Goal: Information Seeking & Learning: Find specific fact

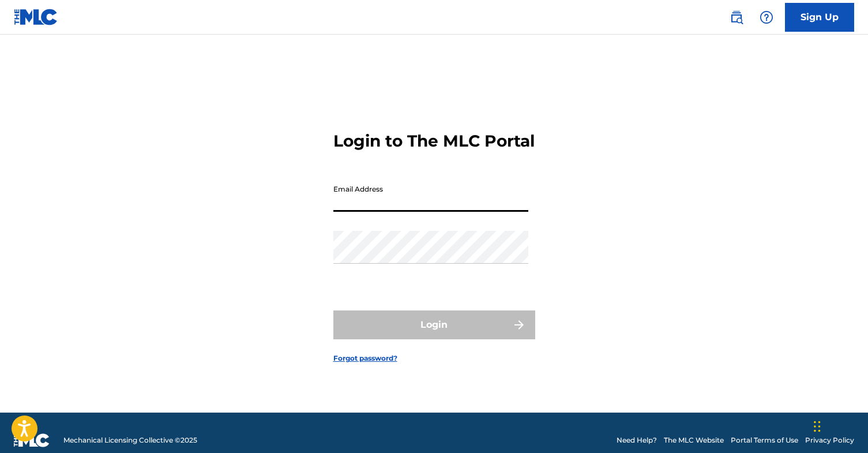
click at [392, 204] on input "Email Address" at bounding box center [430, 195] width 195 height 33
type input "[EMAIL_ADDRESS][DOMAIN_NAME]"
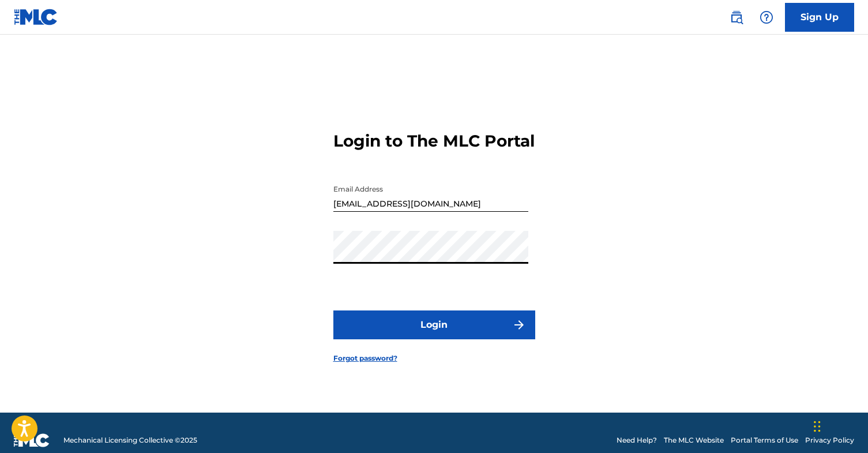
click at [333, 310] on button "Login" at bounding box center [434, 324] width 202 height 29
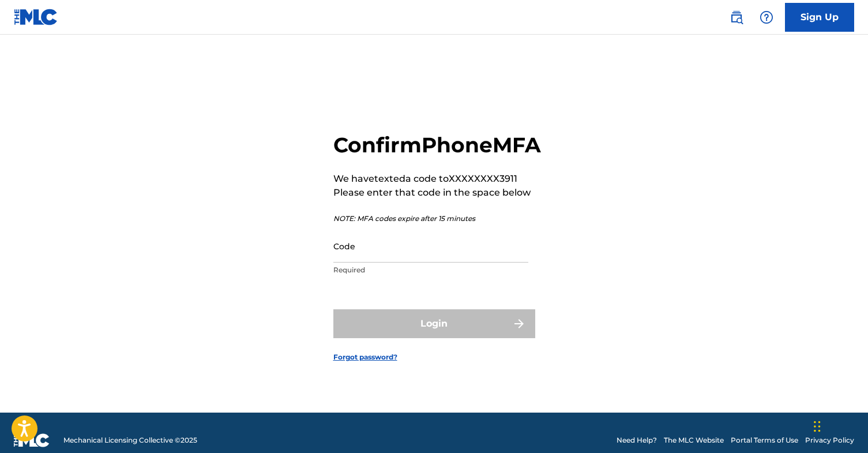
click at [408, 263] on input "Code" at bounding box center [430, 246] width 195 height 33
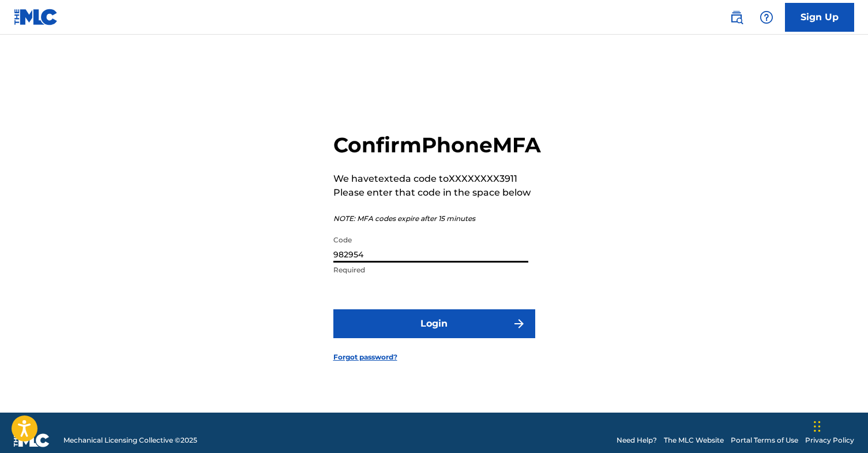
type input "982954"
click at [395, 336] on button "Login" at bounding box center [434, 323] width 202 height 29
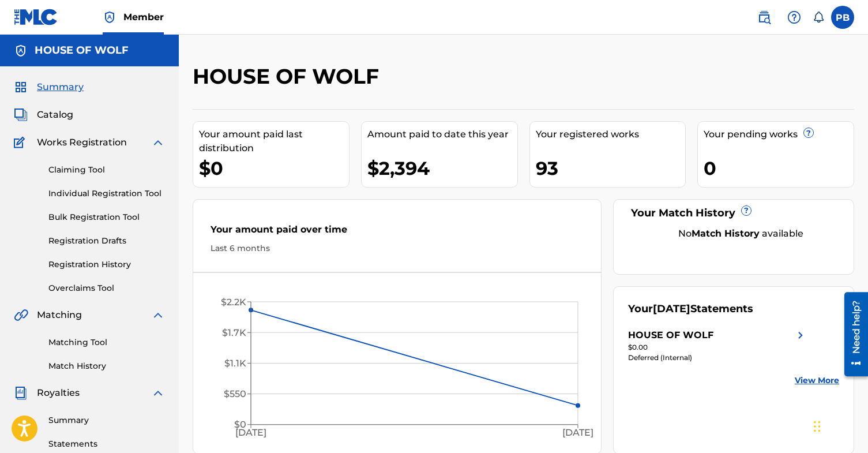
click at [44, 119] on span "Catalog" at bounding box center [55, 115] width 36 height 14
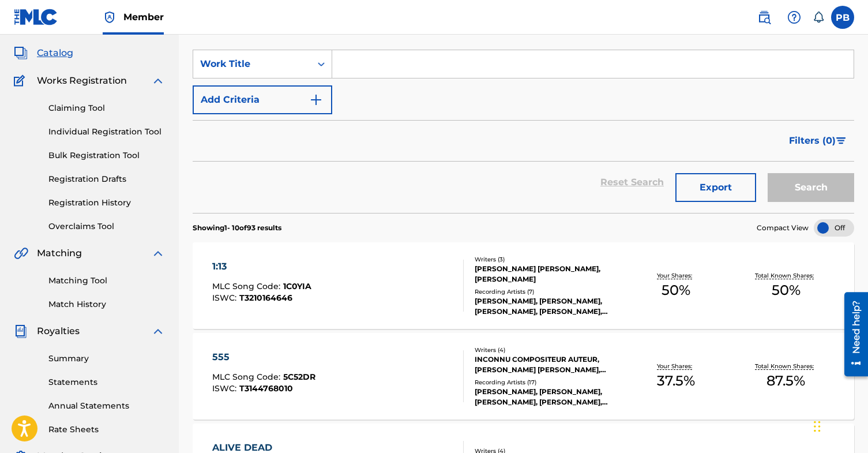
scroll to position [63, 0]
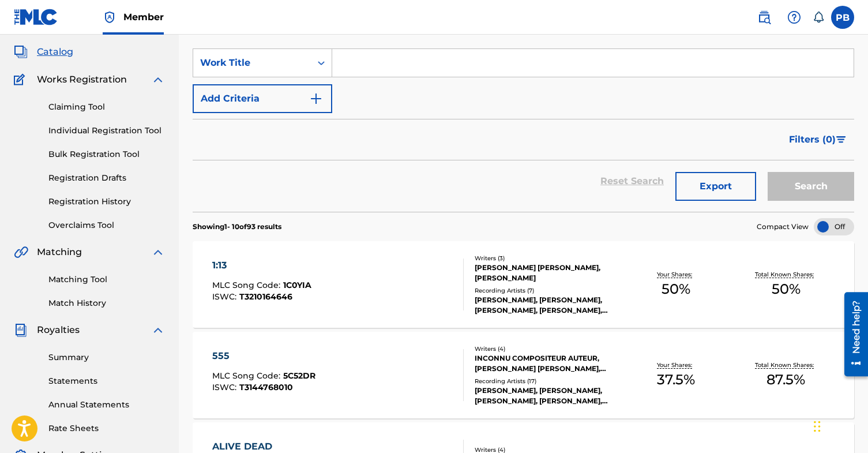
click at [385, 66] on input "Search Form" at bounding box center [593, 63] width 522 height 28
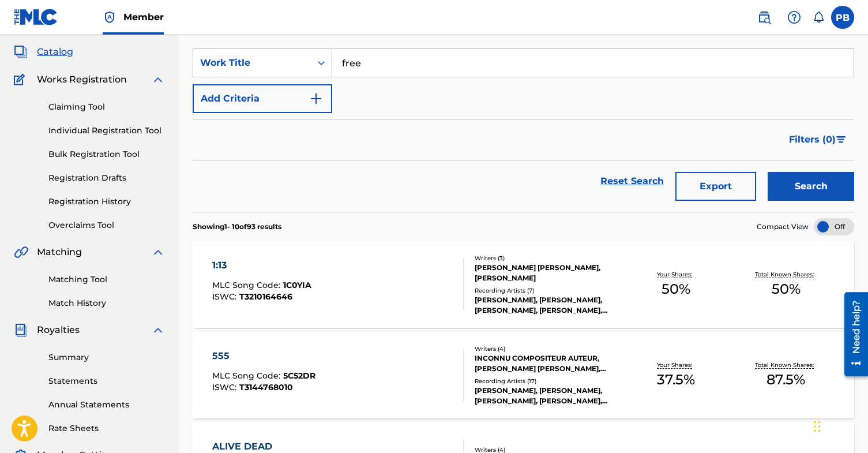
click at [768, 172] on button "Search" at bounding box center [811, 186] width 87 height 29
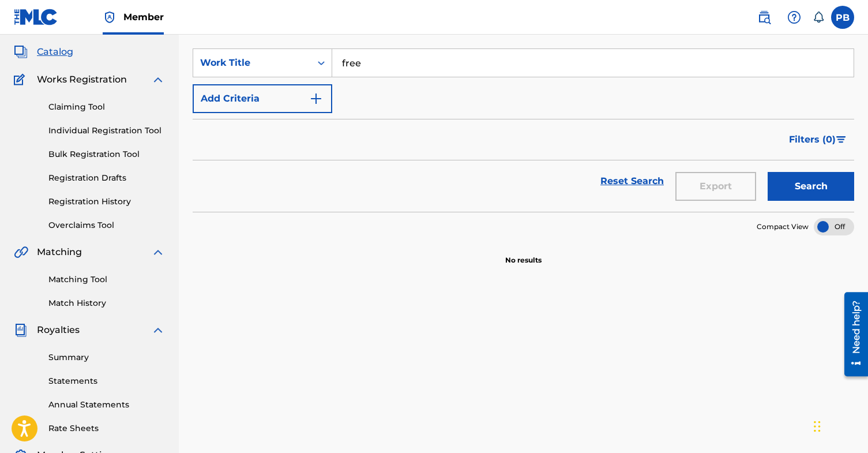
click at [391, 65] on input "free" at bounding box center [593, 63] width 522 height 28
type input "p"
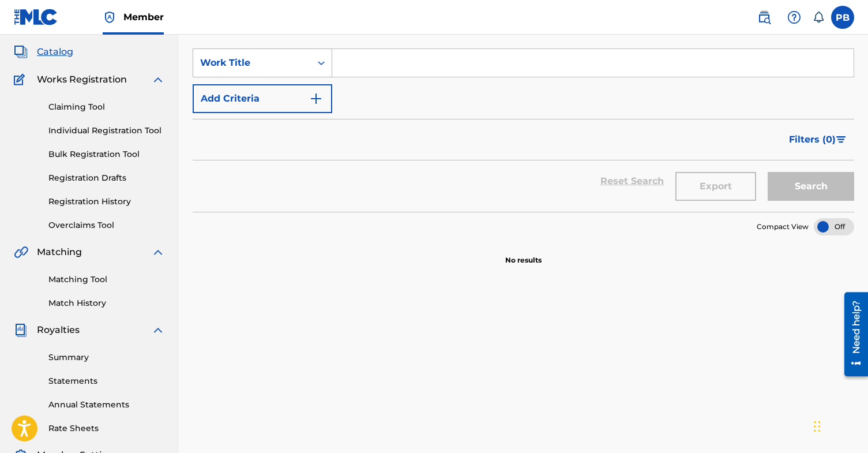
click at [288, 68] on div "Work Title" at bounding box center [252, 63] width 104 height 14
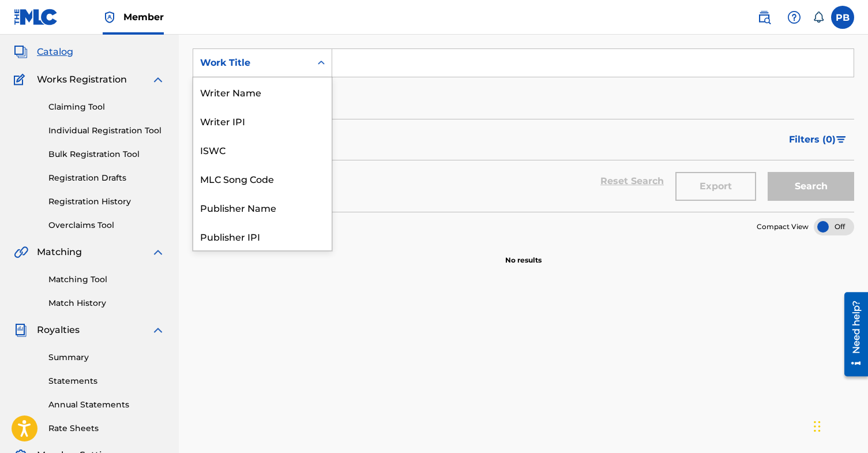
scroll to position [173, 0]
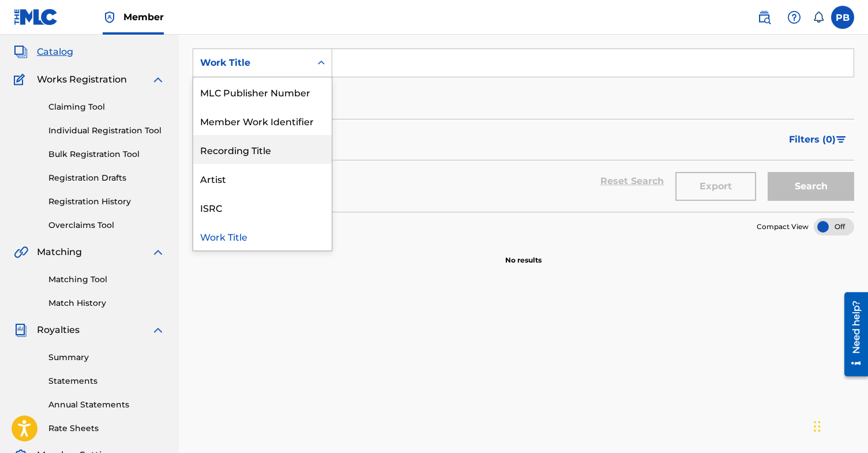
click at [439, 353] on div "SearchWithCriteria24b96728-4b7c-401b-8da8-f6b9726b9c48 Recording Title, 9 of 12…" at bounding box center [524, 333] width 662 height 597
click at [282, 71] on div "Work Title" at bounding box center [252, 63] width 118 height 22
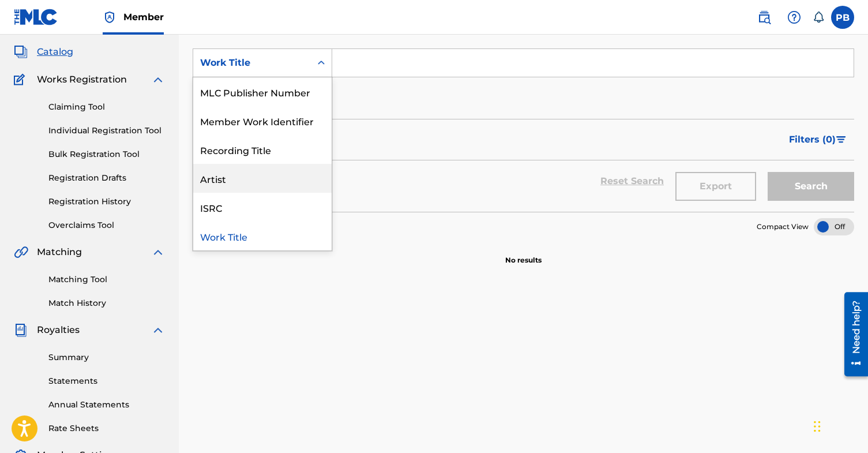
click at [243, 175] on div "Artist" at bounding box center [262, 178] width 138 height 29
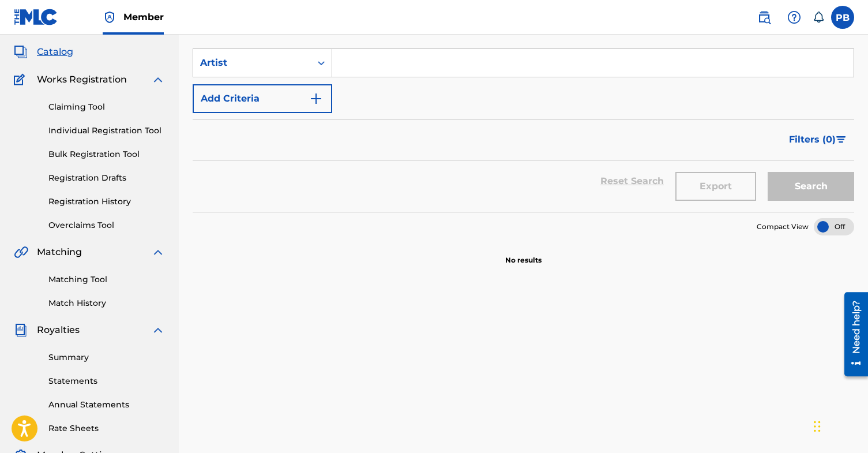
click at [379, 65] on input "Search Form" at bounding box center [593, 63] width 522 height 28
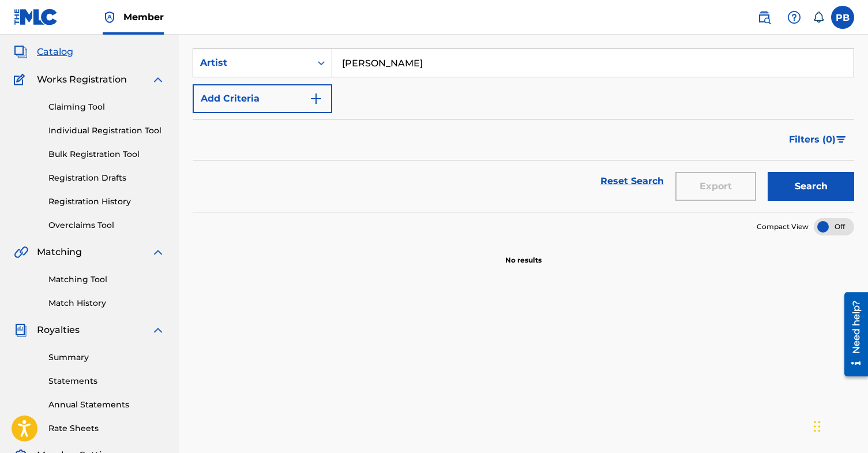
type input "paris hilton"
click at [768, 172] on button "Search" at bounding box center [811, 186] width 87 height 29
click at [417, 62] on input "paris hilton" at bounding box center [593, 63] width 522 height 28
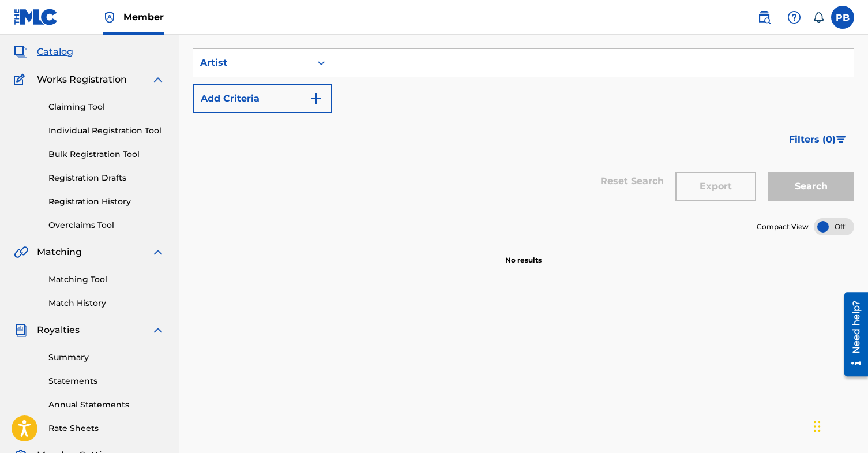
click at [60, 51] on span "Catalog" at bounding box center [55, 52] width 36 height 14
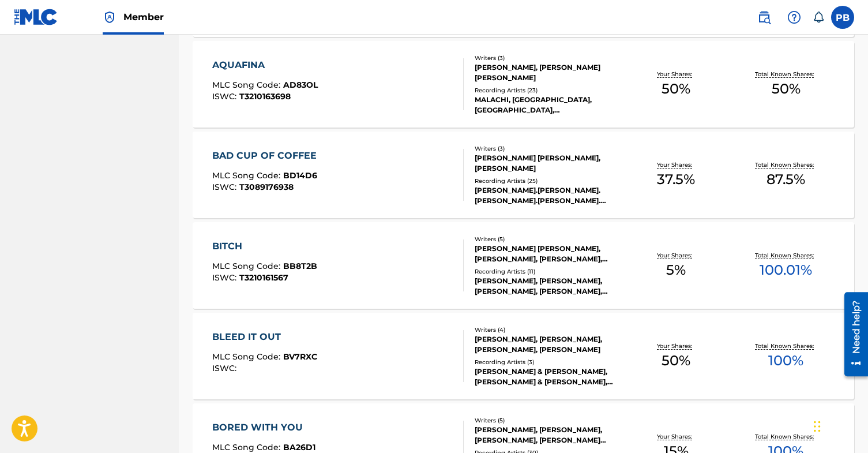
scroll to position [868, 0]
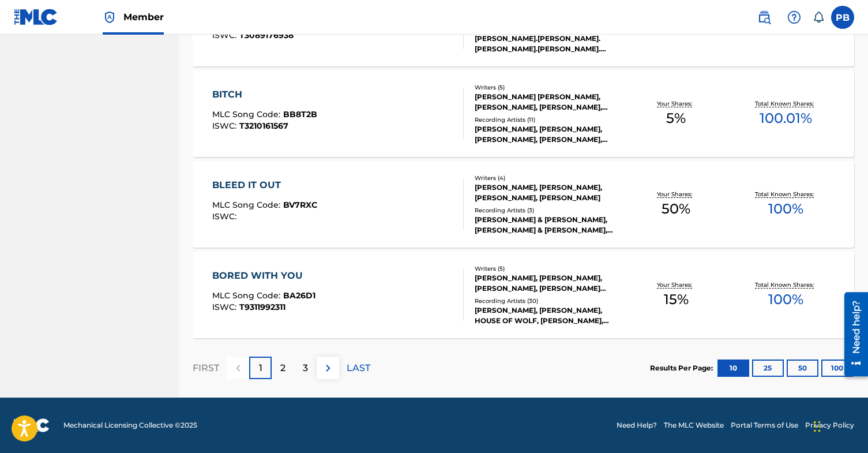
click at [280, 368] on p "2" at bounding box center [282, 368] width 5 height 14
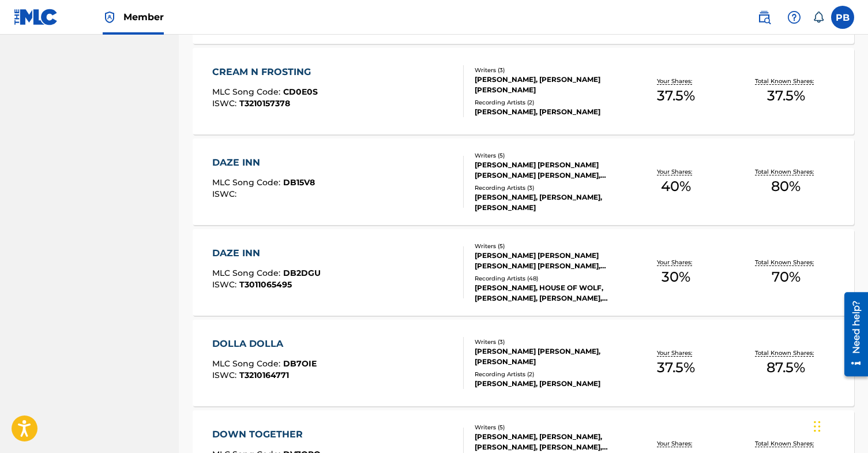
scroll to position [597, 0]
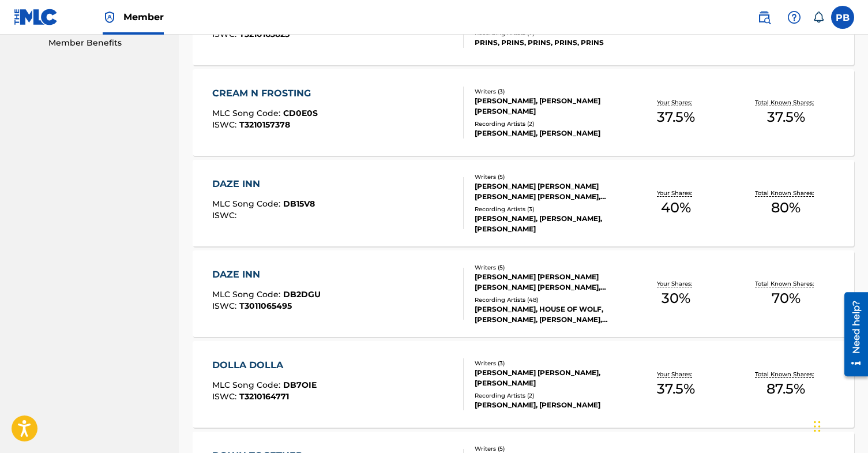
click at [231, 182] on div "DAZE INN" at bounding box center [263, 184] width 103 height 14
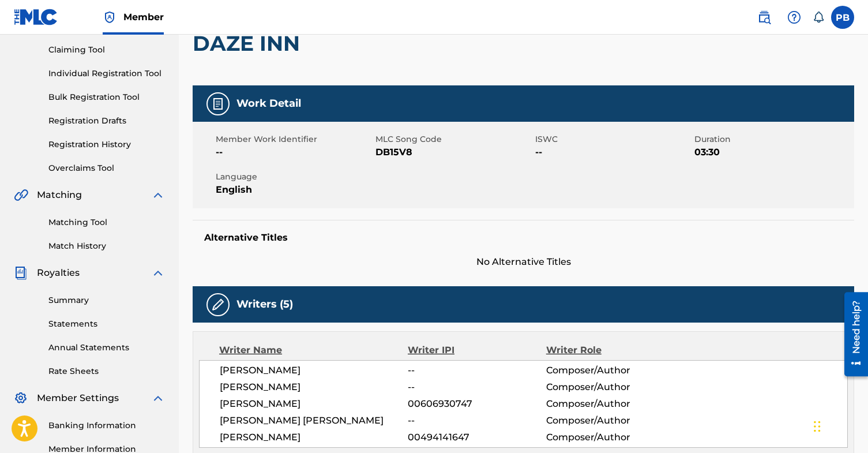
scroll to position [117, 0]
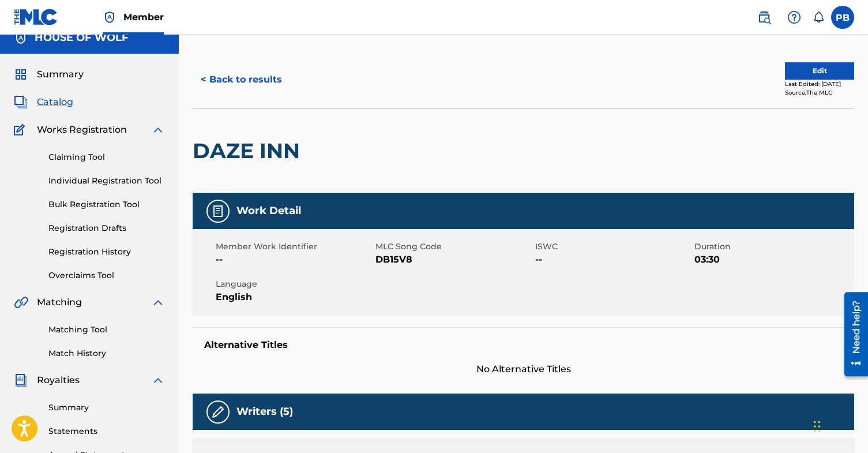
click at [242, 90] on button "< Back to results" at bounding box center [242, 79] width 98 height 29
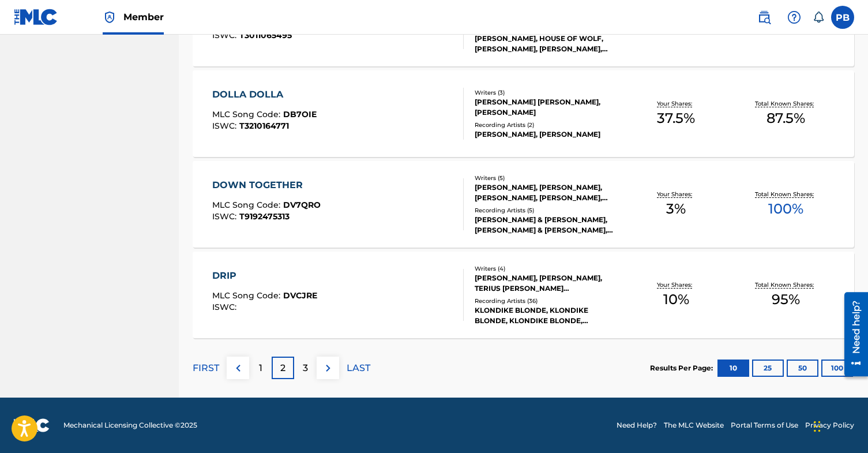
click at [305, 359] on div "3" at bounding box center [305, 368] width 23 height 23
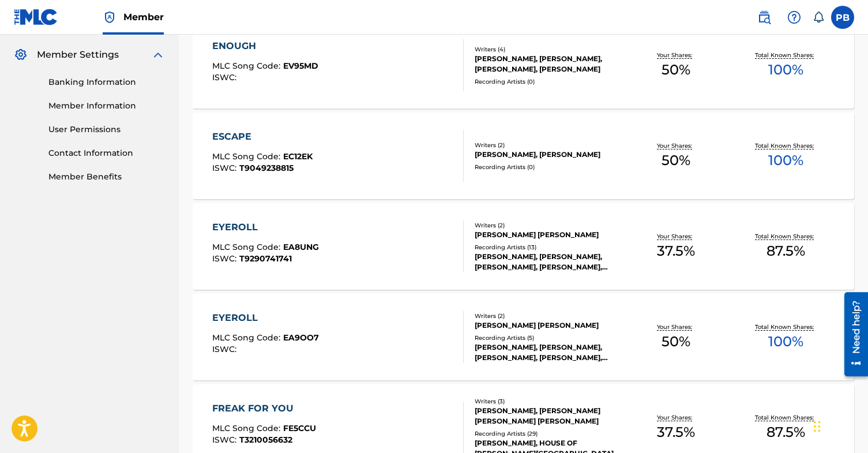
scroll to position [868, 0]
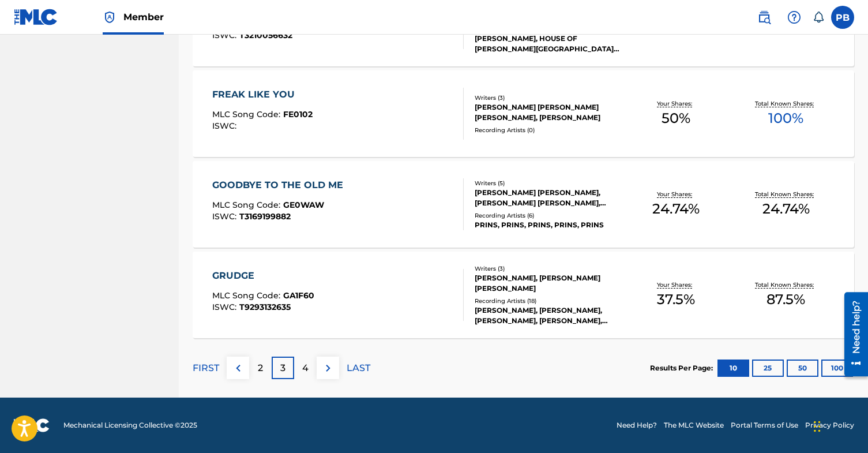
click at [303, 370] on p "4" at bounding box center [305, 368] width 6 height 14
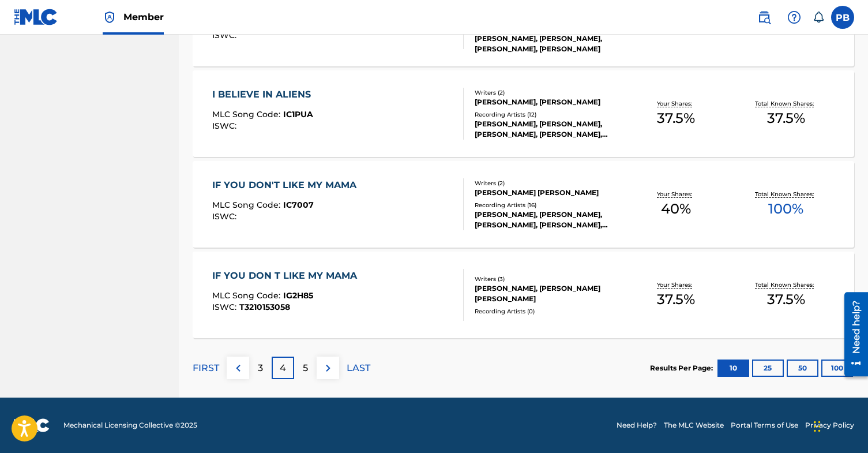
click at [301, 368] on div "5" at bounding box center [305, 368] width 23 height 23
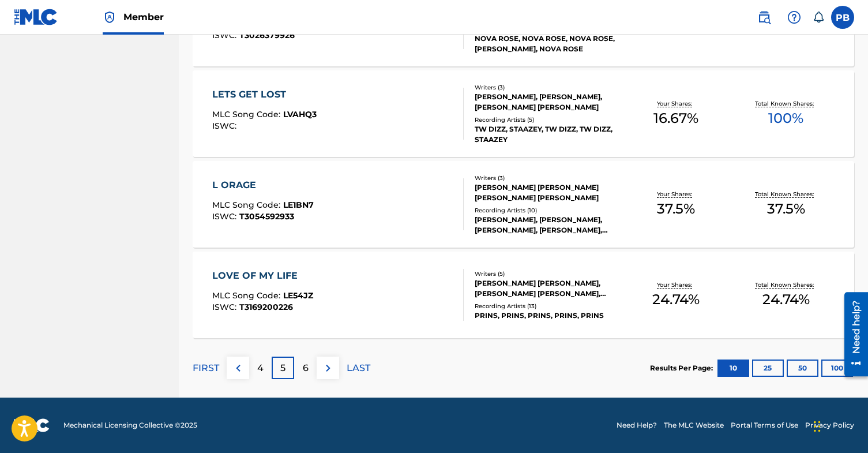
click at [304, 368] on p "6" at bounding box center [306, 368] width 6 height 14
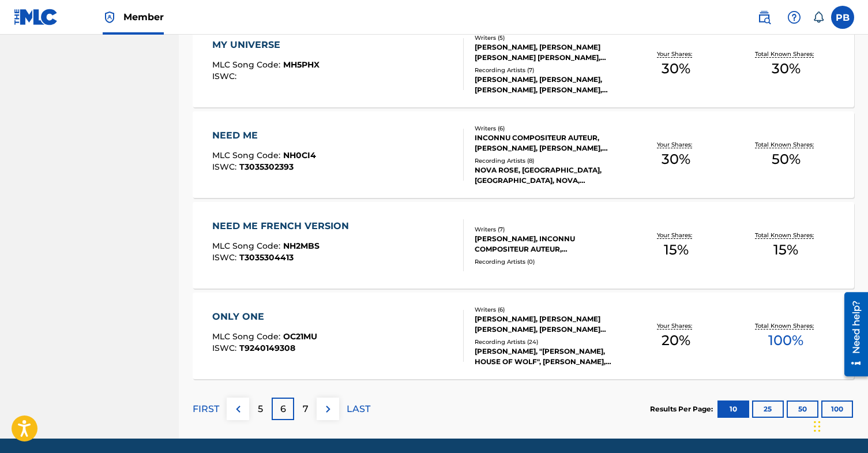
scroll to position [856, 0]
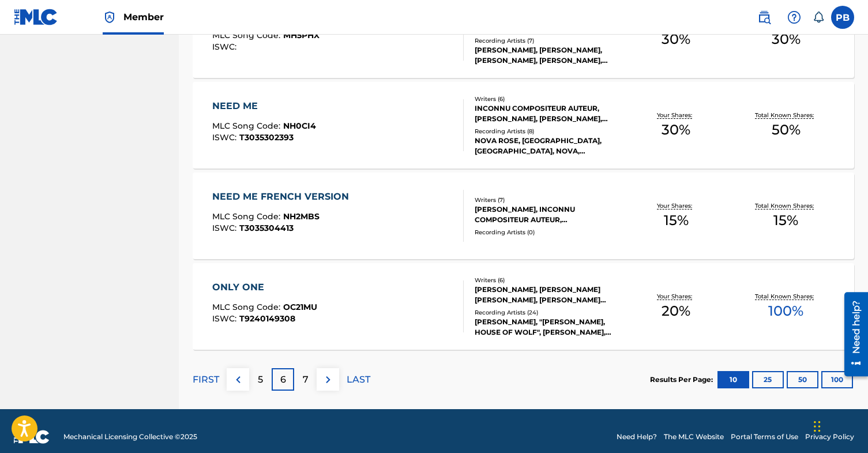
click at [246, 281] on div "ONLY ONE" at bounding box center [264, 287] width 105 height 14
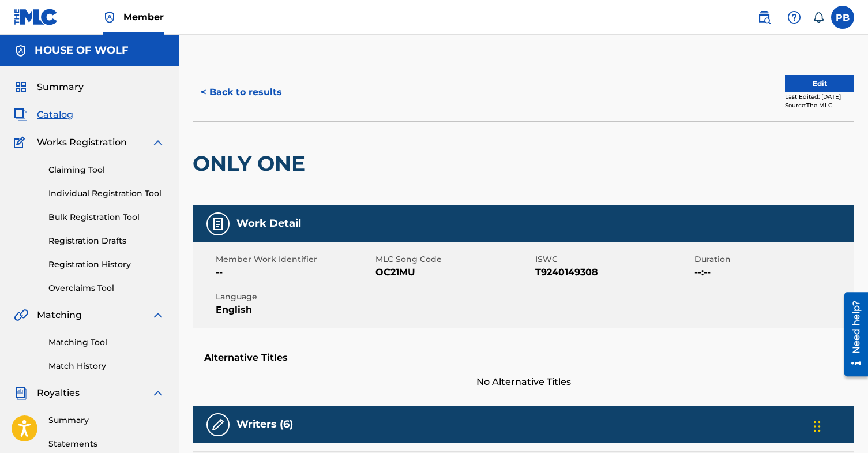
click at [212, 89] on button "< Back to results" at bounding box center [242, 92] width 98 height 29
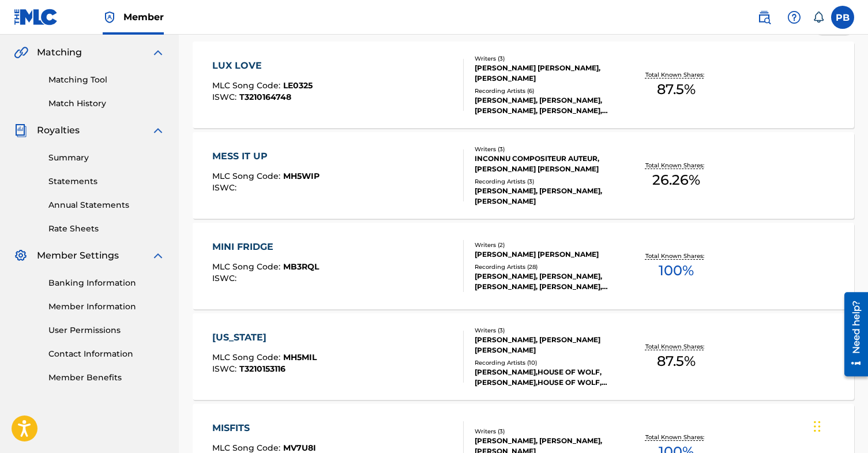
scroll to position [838, 0]
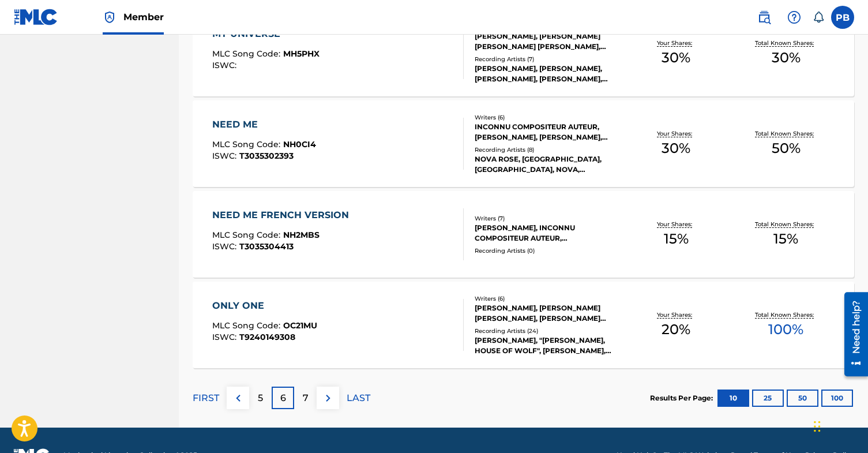
click at [260, 405] on div "5" at bounding box center [260, 398] width 23 height 23
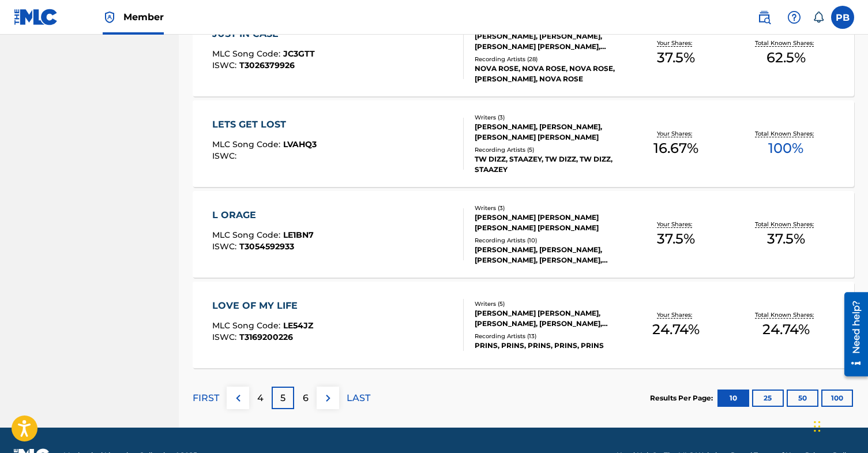
click at [263, 396] on p "4" at bounding box center [260, 398] width 6 height 14
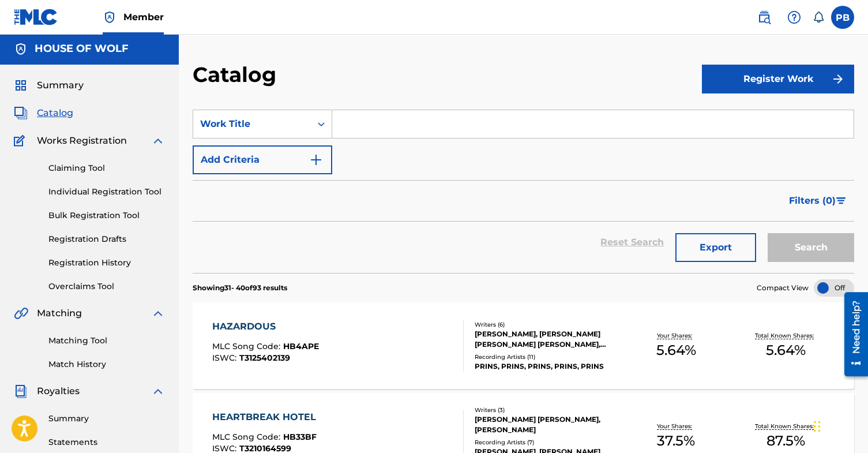
scroll to position [0, 0]
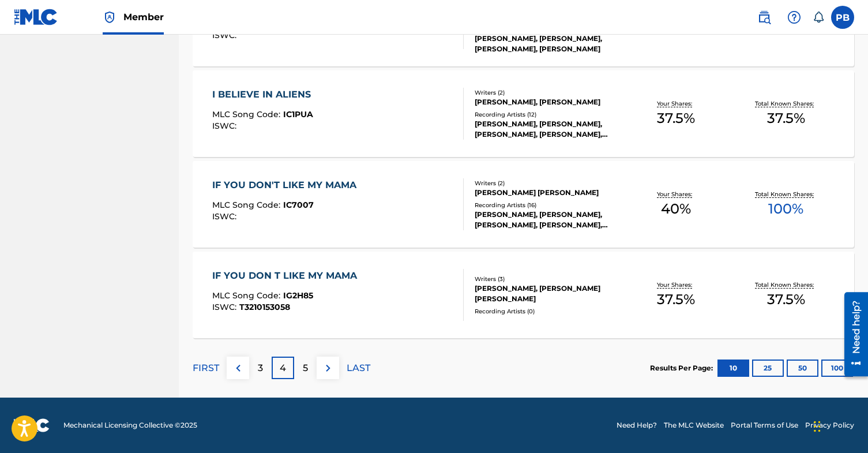
click at [262, 365] on p "3" at bounding box center [260, 368] width 5 height 14
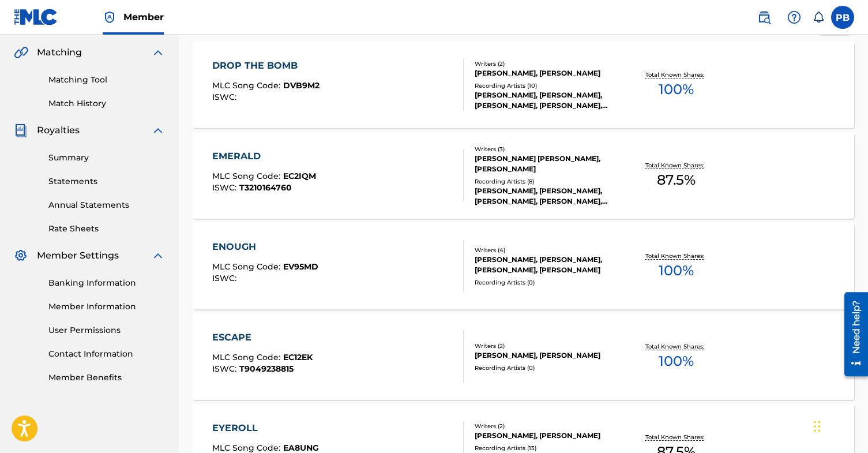
scroll to position [868, 0]
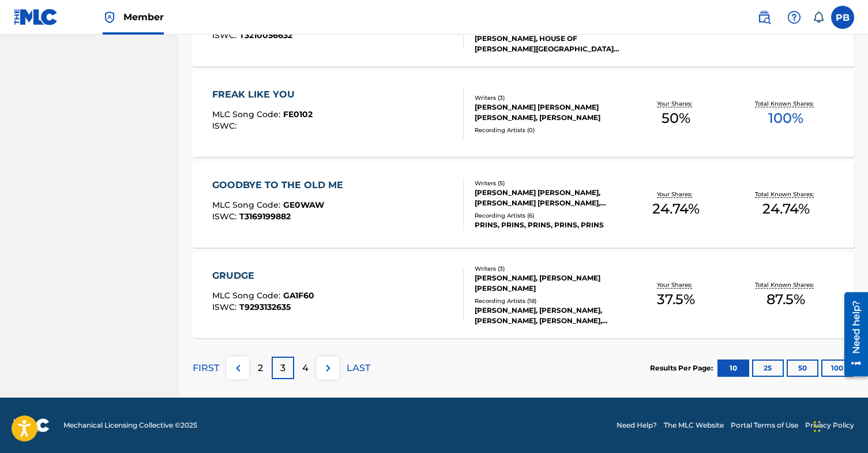
click at [259, 358] on div "2" at bounding box center [260, 368] width 23 height 23
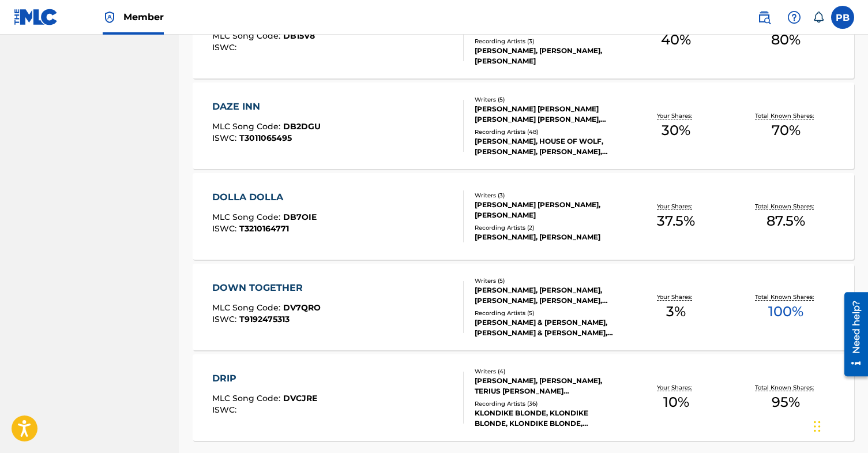
scroll to position [762, 0]
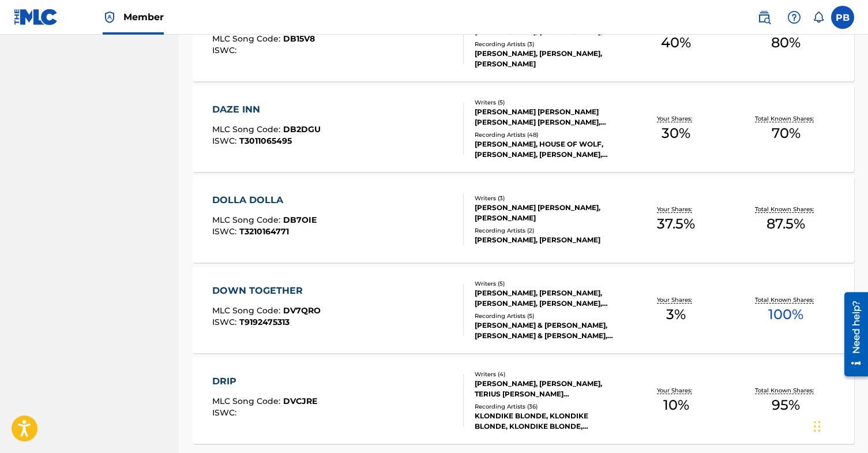
click at [248, 109] on div "DAZE INN" at bounding box center [266, 110] width 108 height 14
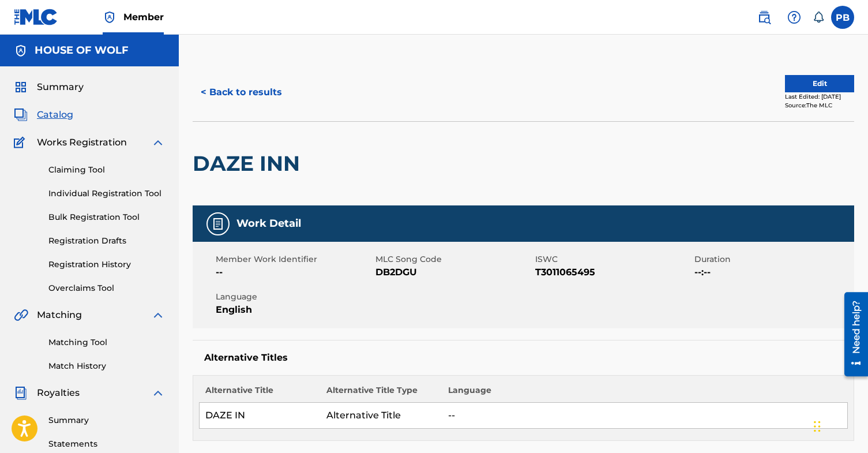
click at [237, 92] on button "< Back to results" at bounding box center [242, 92] width 98 height 29
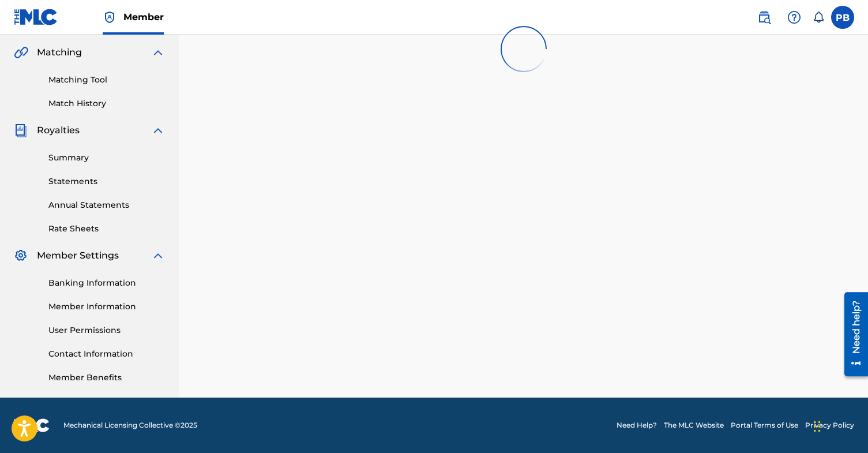
scroll to position [762, 0]
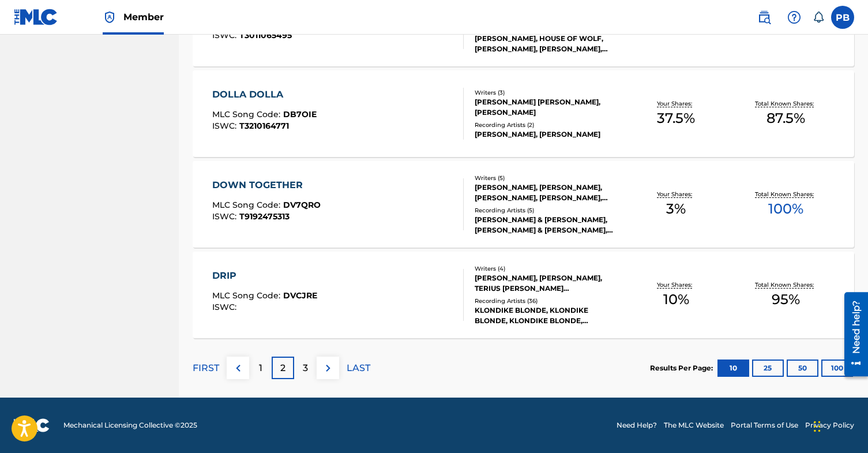
drag, startPoint x: 237, startPoint y: 92, endPoint x: 308, endPoint y: 368, distance: 284.8
click at [308, 368] on div "3" at bounding box center [305, 368] width 23 height 23
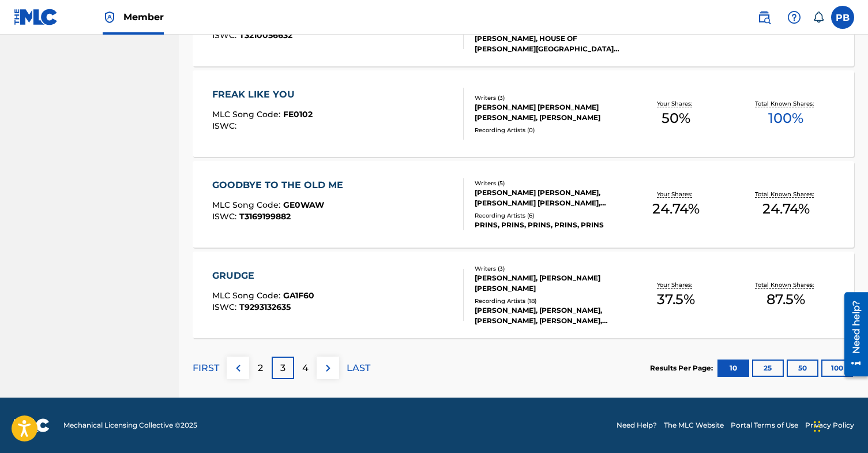
click at [311, 368] on div "4" at bounding box center [305, 368] width 23 height 23
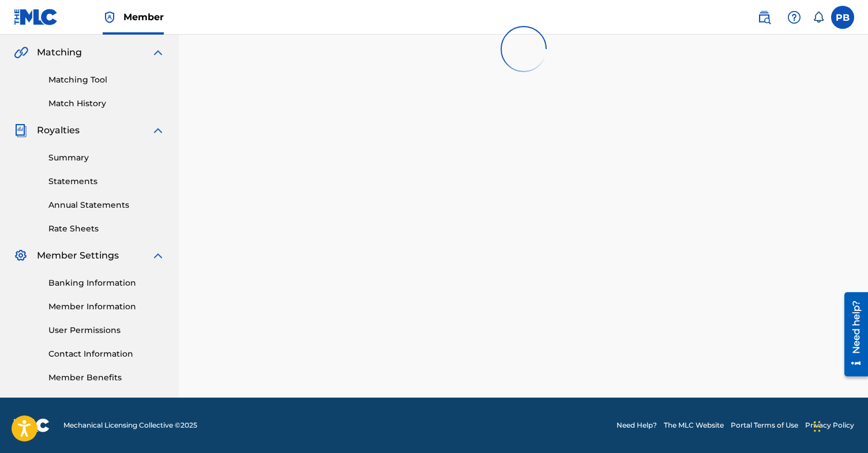
scroll to position [868, 0]
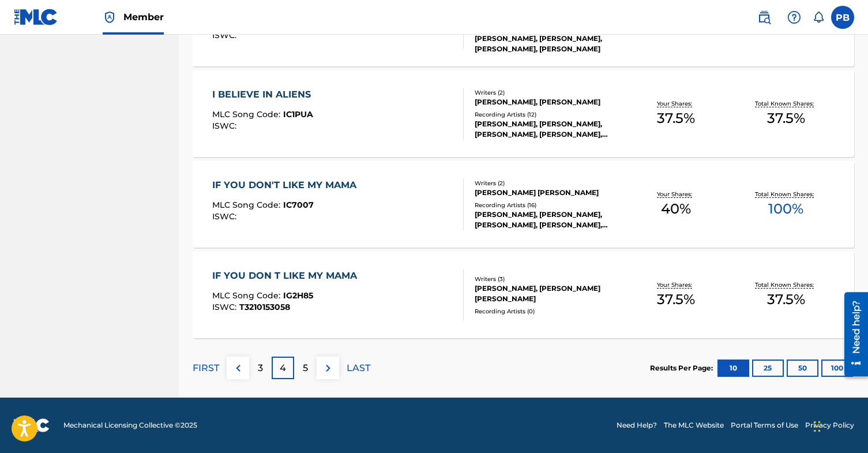
click at [310, 368] on div "5" at bounding box center [305, 368] width 23 height 23
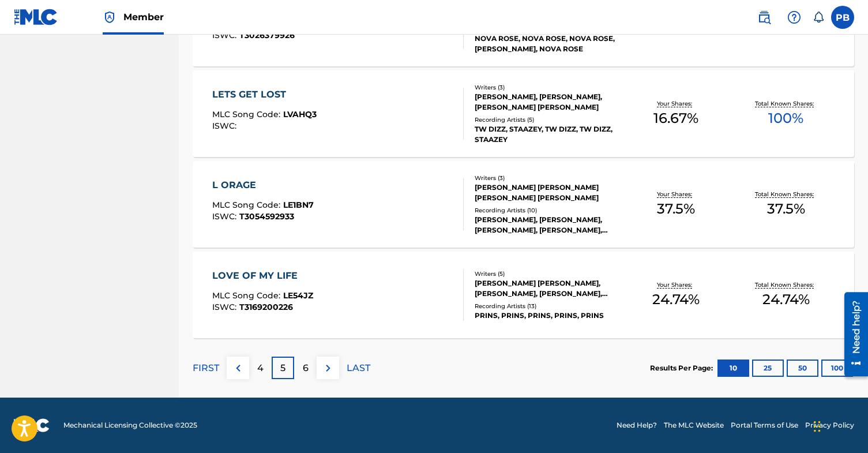
click at [309, 365] on div "6" at bounding box center [305, 368] width 23 height 23
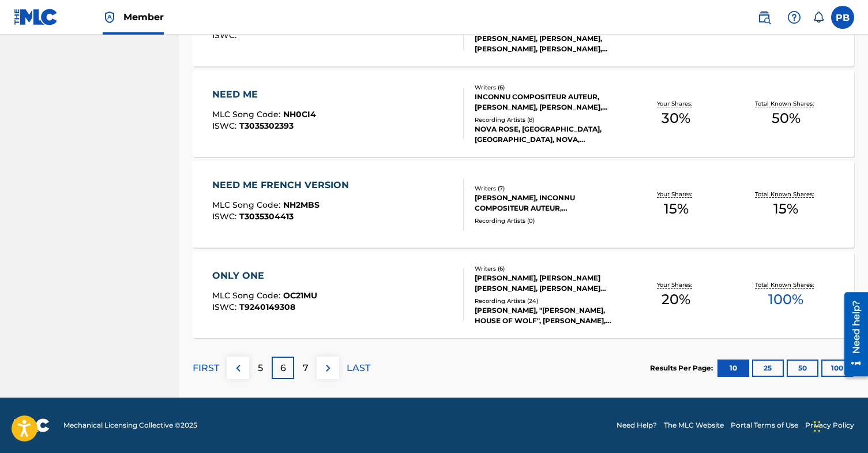
click at [261, 368] on p "5" at bounding box center [260, 368] width 5 height 14
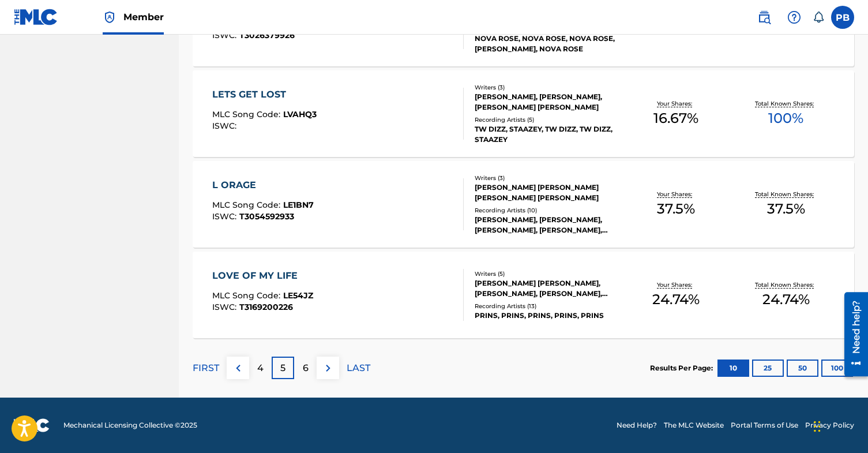
drag, startPoint x: 311, startPoint y: 369, endPoint x: 264, endPoint y: 371, distance: 47.4
click at [264, 371] on div "4" at bounding box center [260, 368] width 23 height 23
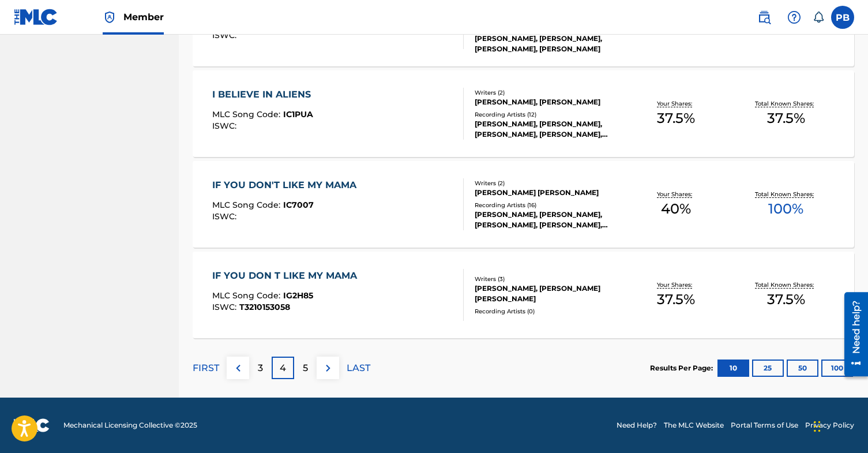
drag, startPoint x: 264, startPoint y: 371, endPoint x: 302, endPoint y: 369, distance: 38.7
click at [302, 369] on div "5" at bounding box center [305, 368] width 23 height 23
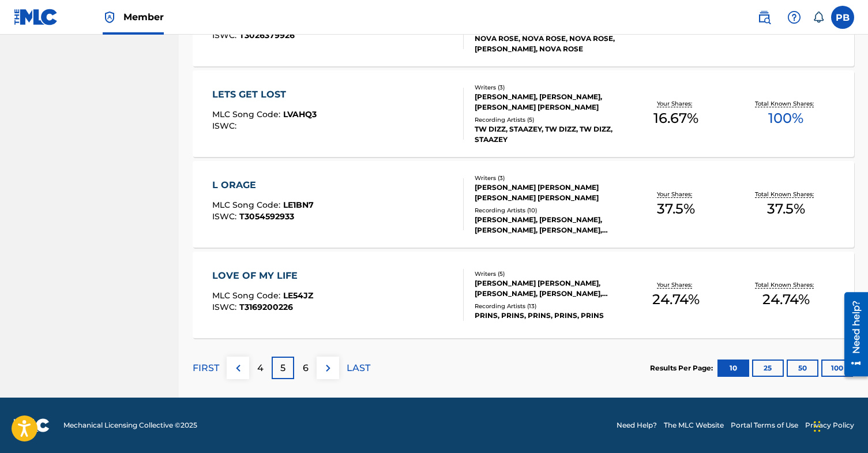
click at [305, 372] on p "6" at bounding box center [306, 368] width 6 height 14
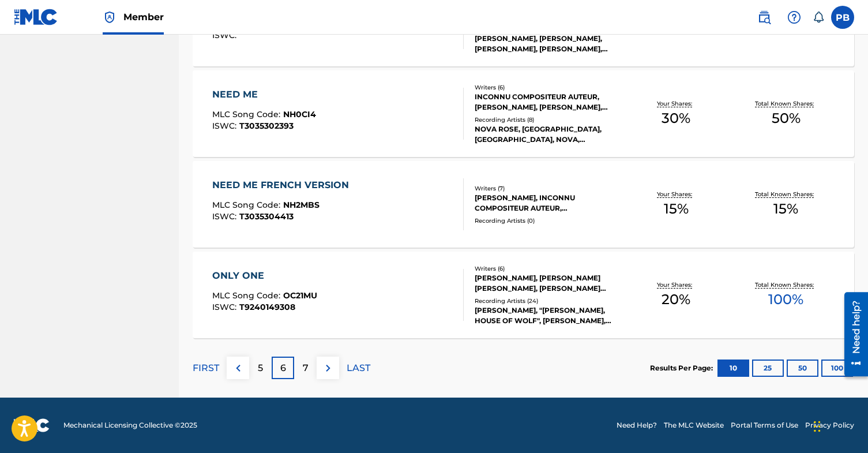
click at [298, 372] on div "7" at bounding box center [305, 368] width 23 height 23
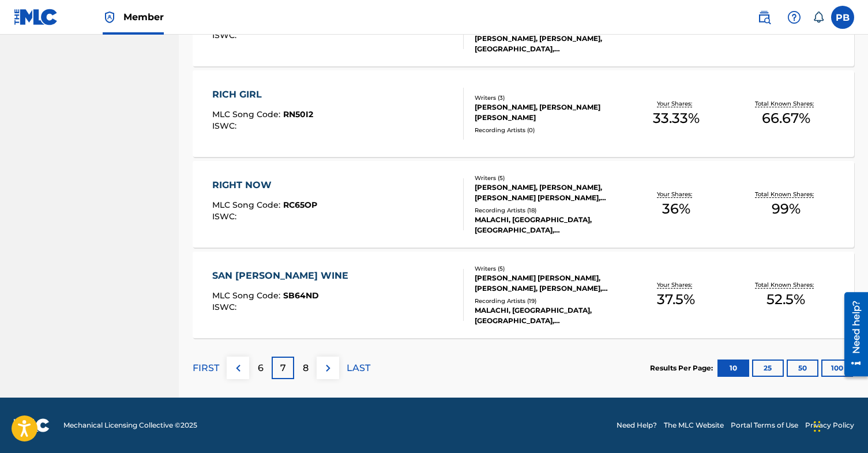
click at [303, 370] on p "8" at bounding box center [306, 368] width 6 height 14
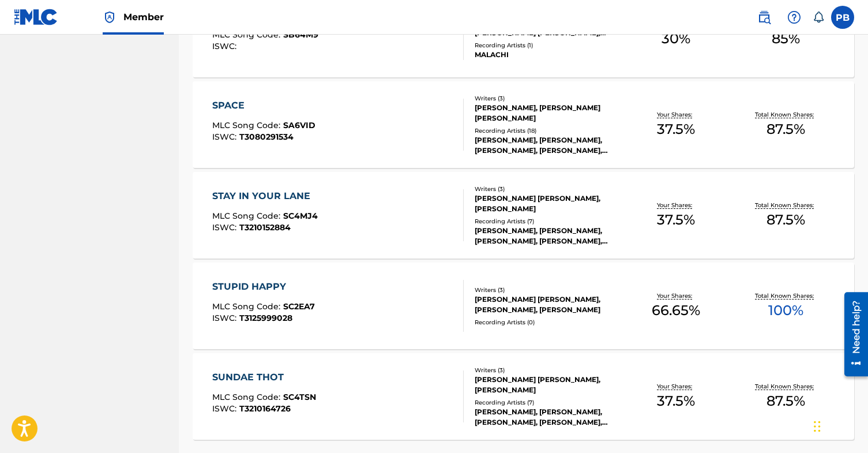
scroll to position [767, 0]
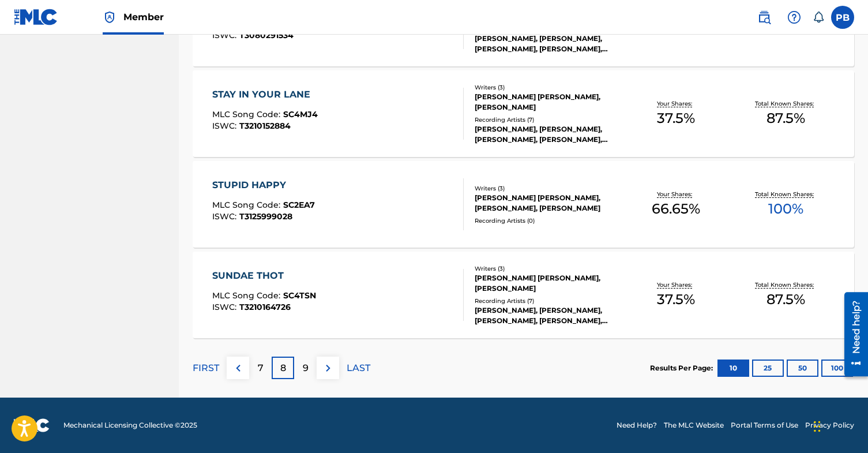
click at [306, 372] on p "9" at bounding box center [306, 368] width 6 height 14
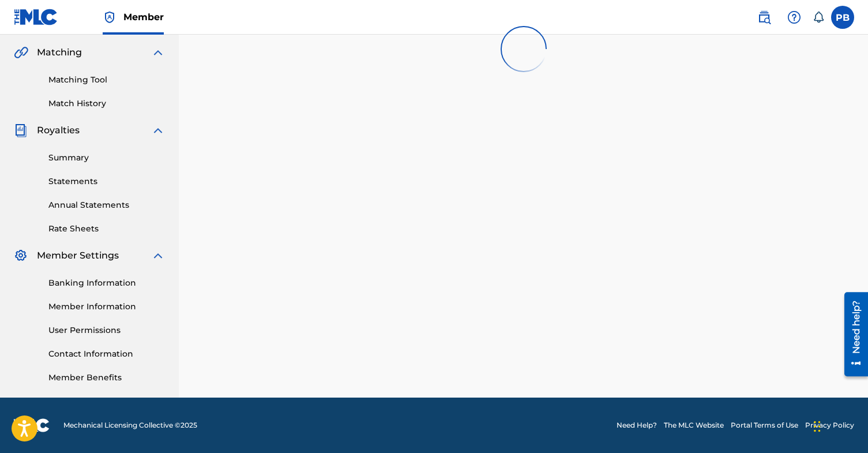
scroll to position [868, 0]
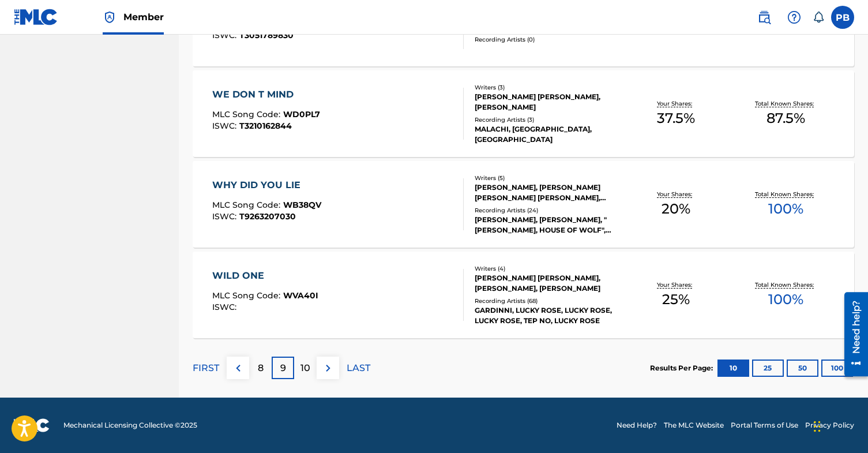
click at [306, 376] on div "10" at bounding box center [305, 368] width 23 height 23
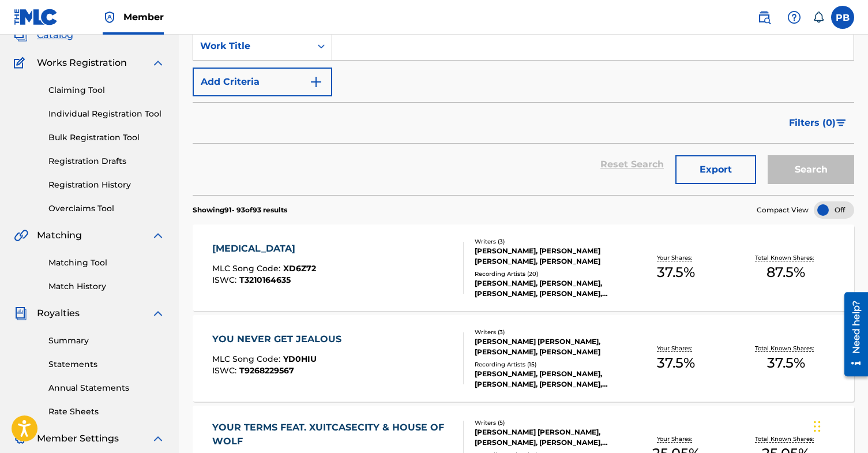
scroll to position [0, 0]
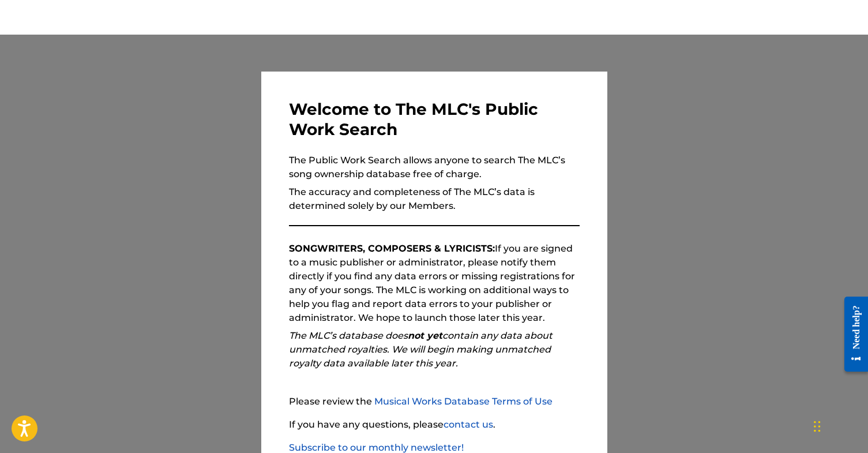
scroll to position [75, 0]
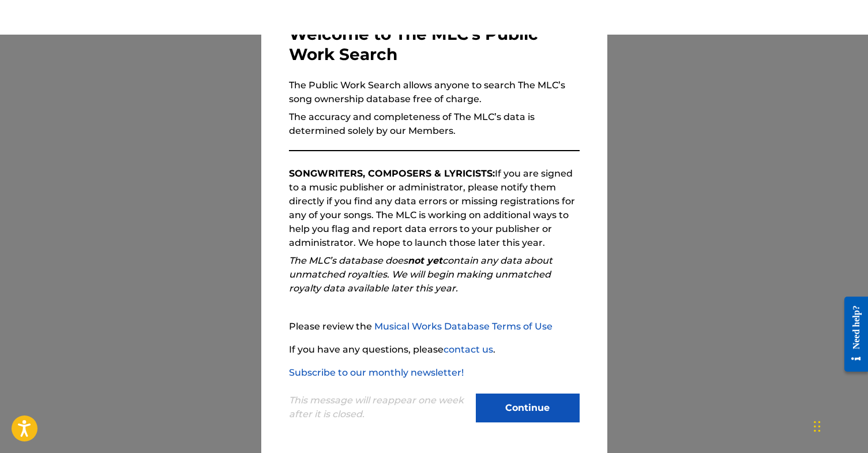
click at [537, 404] on button "Continue" at bounding box center [528, 407] width 104 height 29
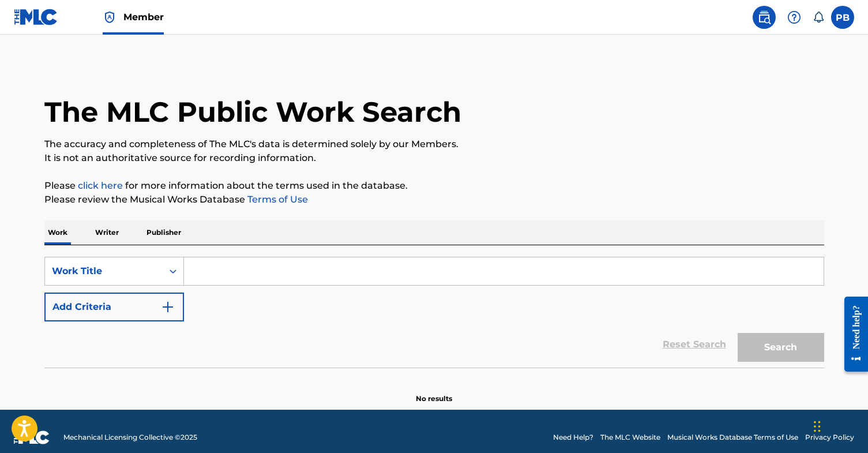
click at [209, 273] on input "Search Form" at bounding box center [504, 271] width 640 height 28
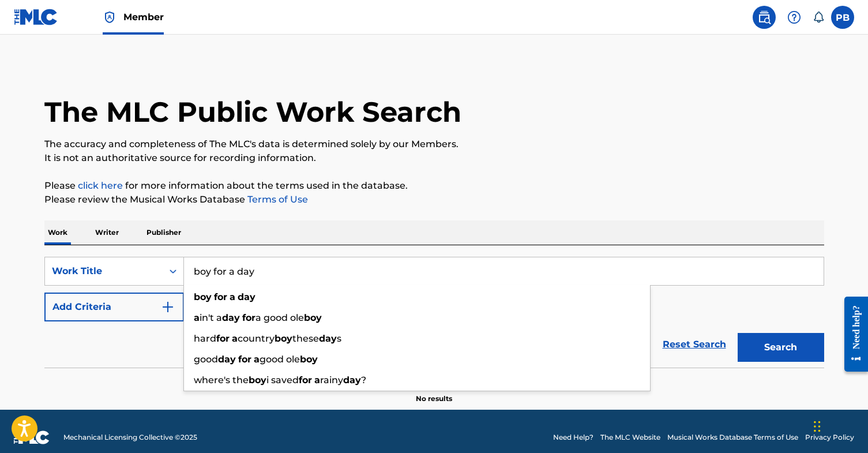
type input "boy for a day"
click at [738, 333] on button "Search" at bounding box center [781, 347] width 87 height 29
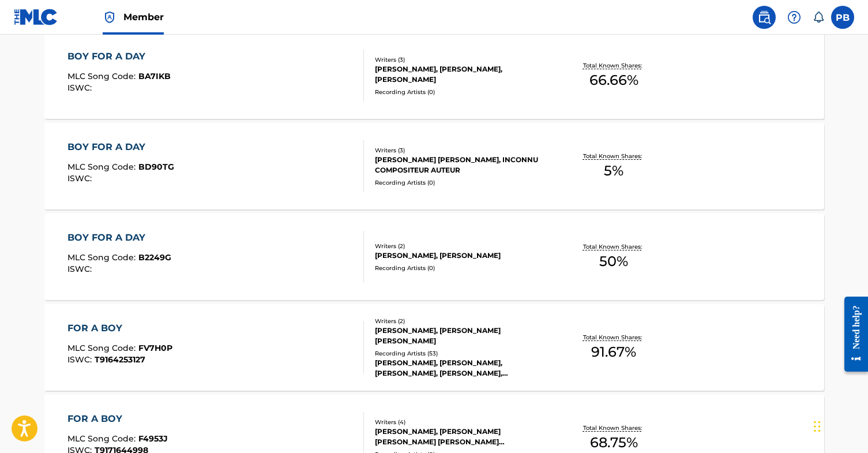
scroll to position [349, 0]
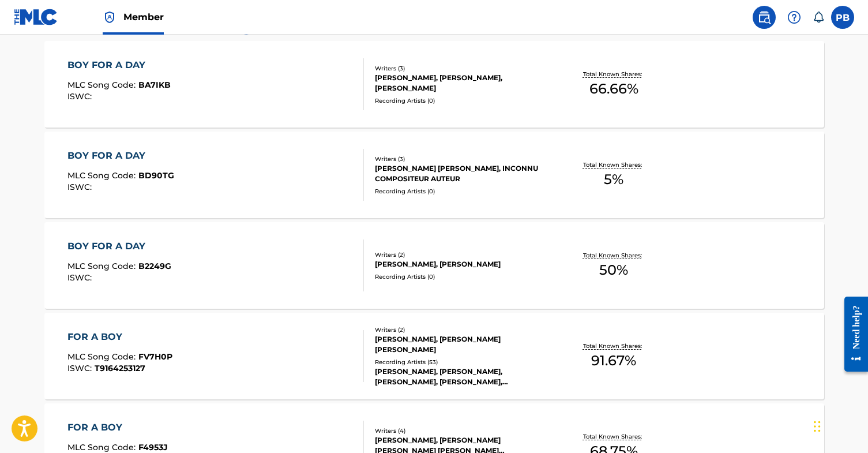
click at [129, 159] on div "BOY FOR A DAY" at bounding box center [121, 156] width 107 height 14
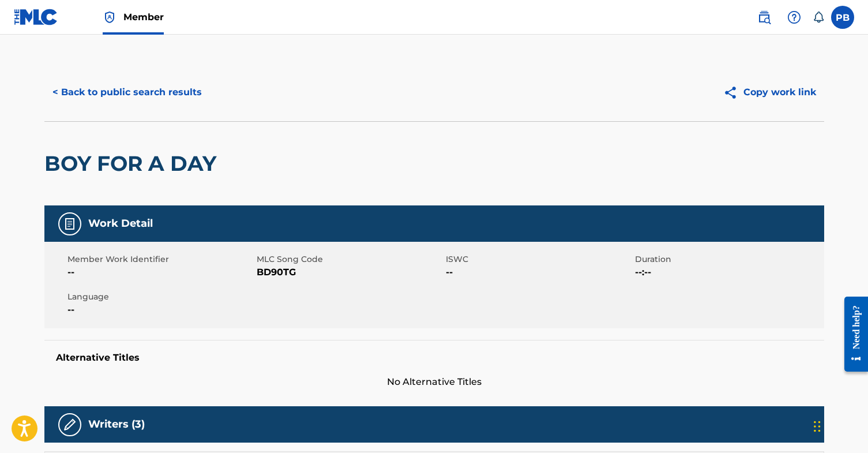
click at [84, 93] on button "< Back to public search results" at bounding box center [127, 92] width 166 height 29
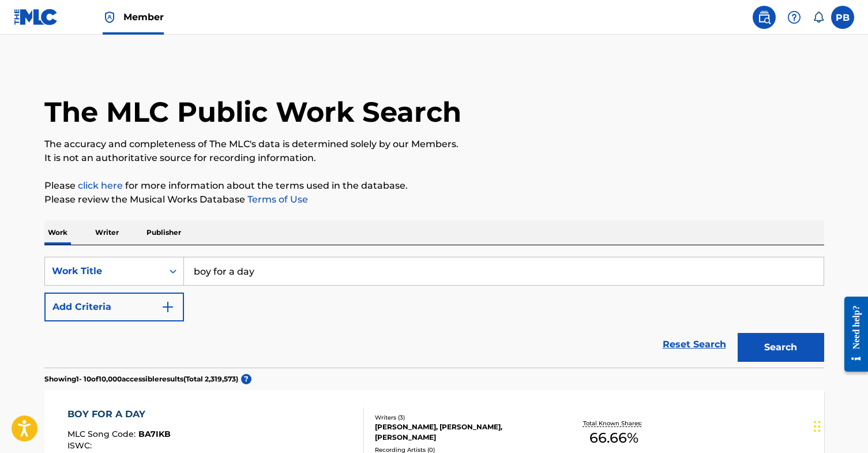
click at [254, 276] on input "boy for a day" at bounding box center [504, 271] width 640 height 28
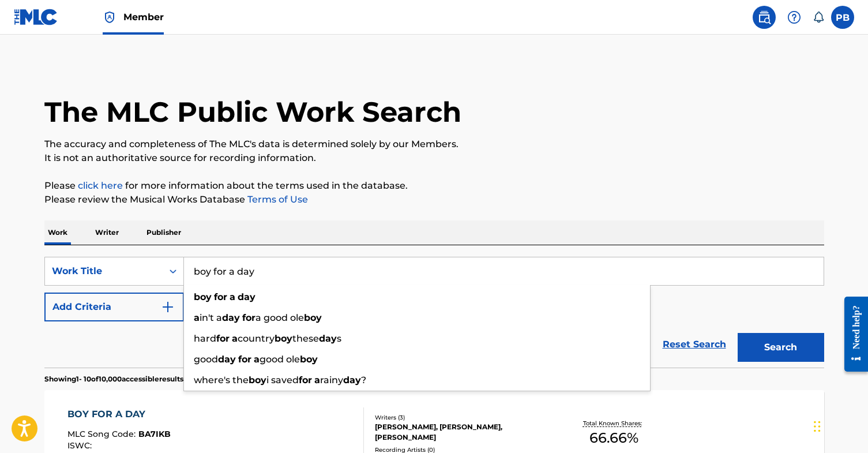
click at [254, 276] on input "boy for a day" at bounding box center [504, 271] width 640 height 28
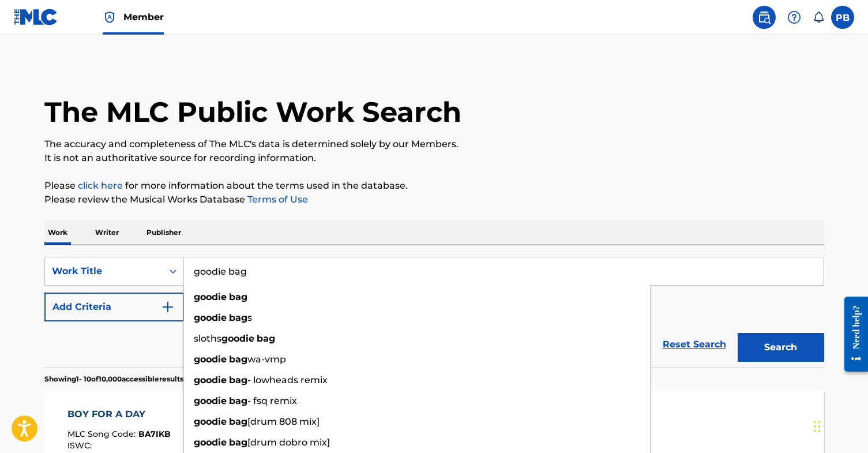
type input "goodie bag"
click at [738, 333] on button "Search" at bounding box center [781, 347] width 87 height 29
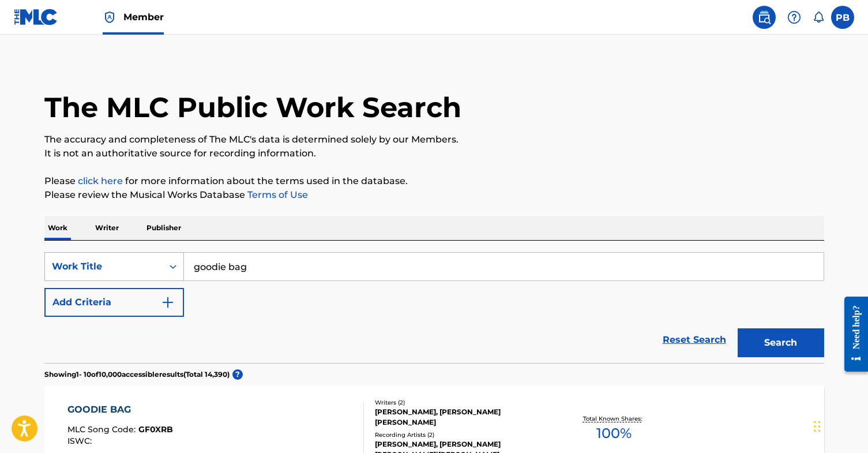
click at [137, 275] on div "Work Title" at bounding box center [104, 267] width 118 height 22
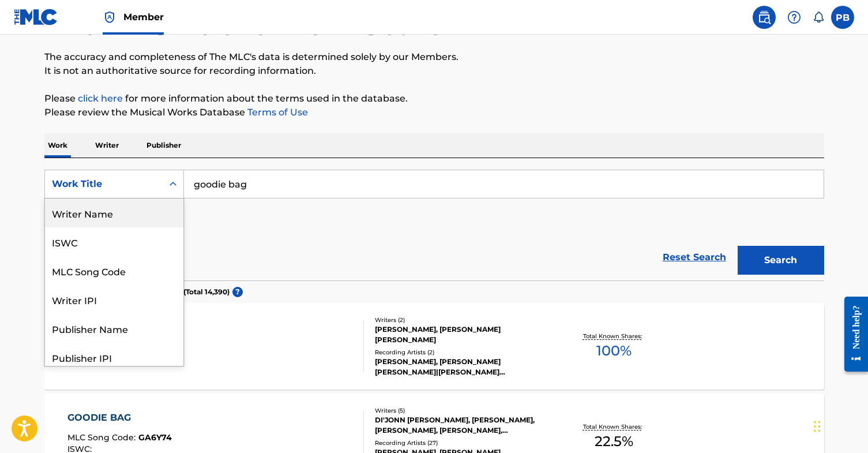
click at [100, 212] on div "Writer Name" at bounding box center [114, 212] width 138 height 29
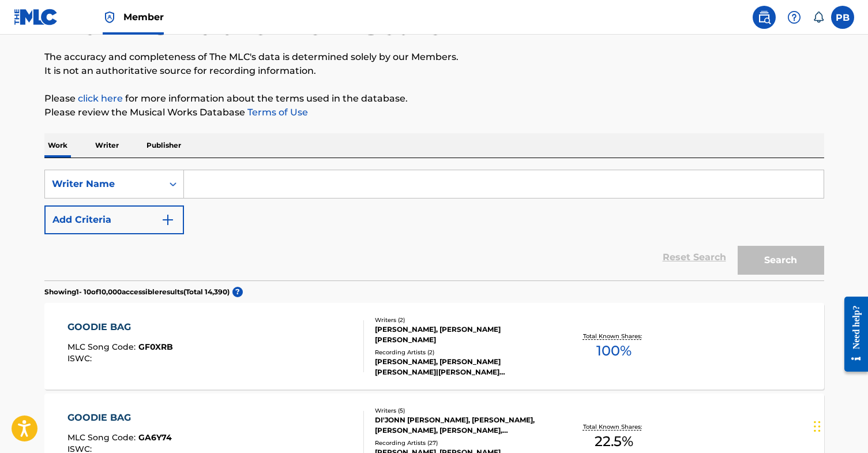
click at [227, 191] on input "Search Form" at bounding box center [504, 184] width 640 height 28
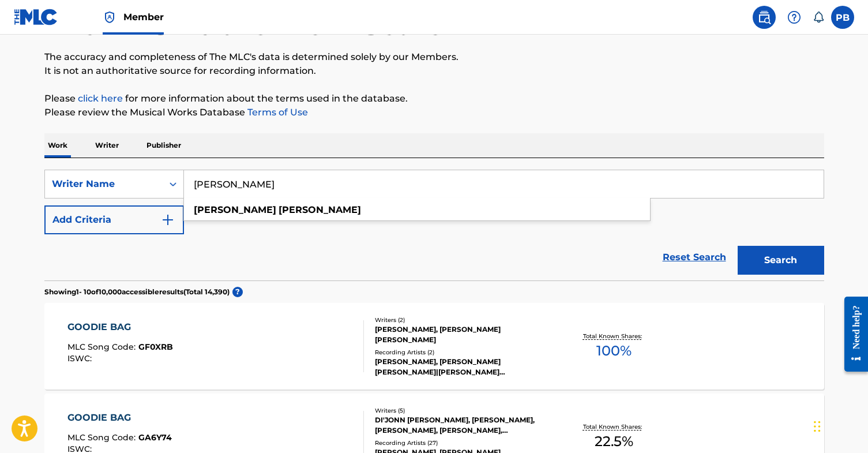
type input "[PERSON_NAME]"
click at [738, 246] on button "Search" at bounding box center [781, 260] width 87 height 29
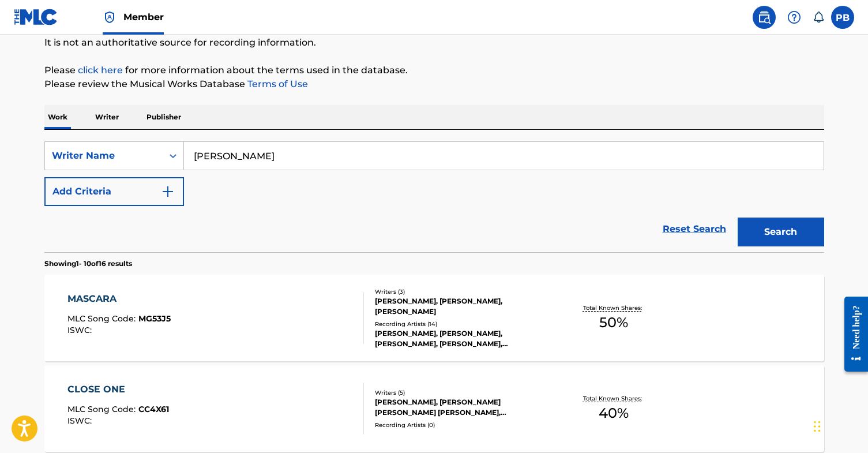
scroll to position [138, 0]
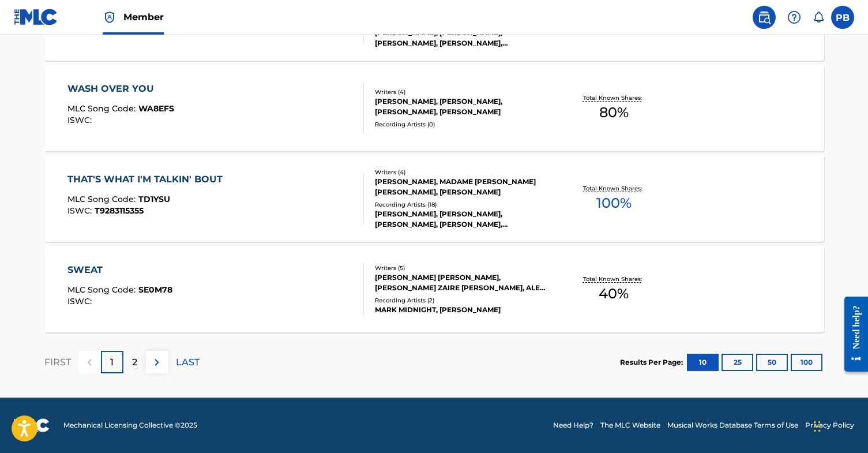
click at [128, 361] on div "2" at bounding box center [134, 362] width 23 height 23
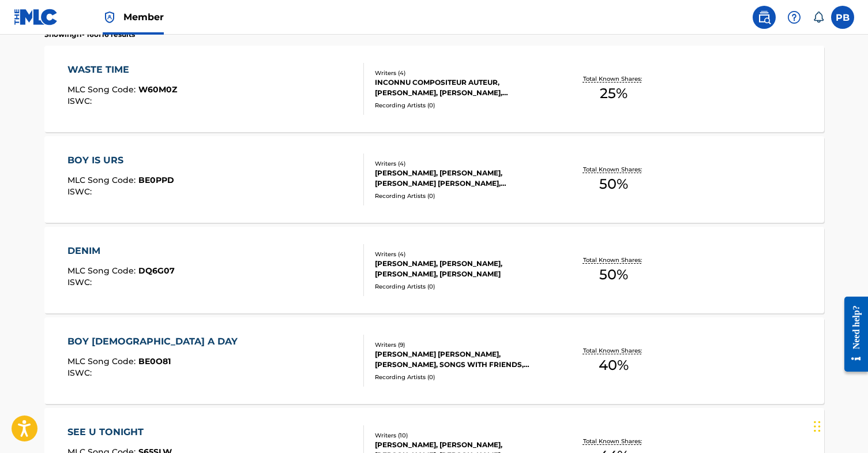
scroll to position [386, 0]
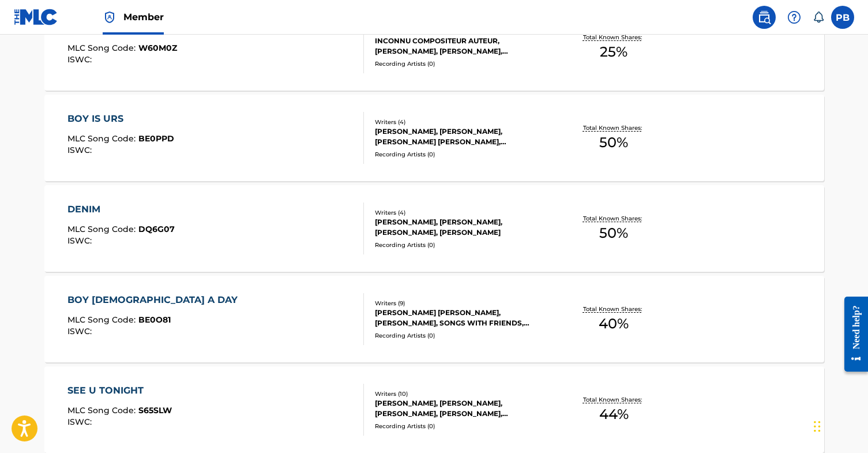
click at [119, 298] on div "BOY [DEMOGRAPHIC_DATA] A DAY" at bounding box center [156, 300] width 176 height 14
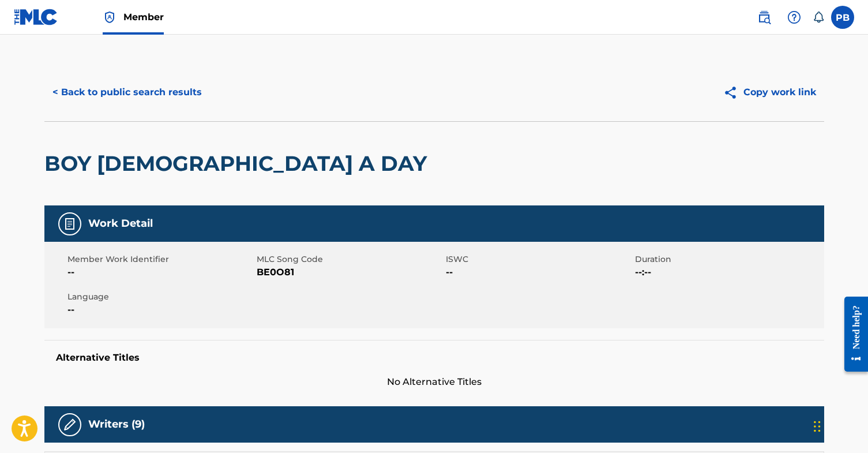
click at [147, 88] on button "< Back to public search results" at bounding box center [127, 92] width 166 height 29
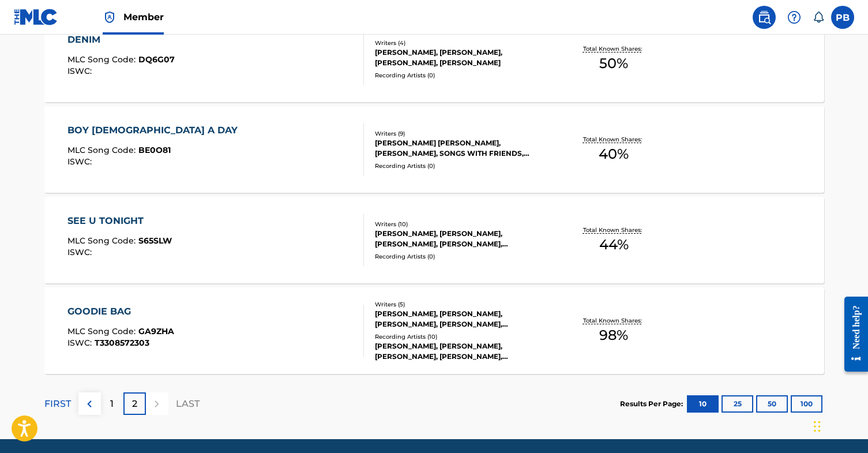
scroll to position [558, 0]
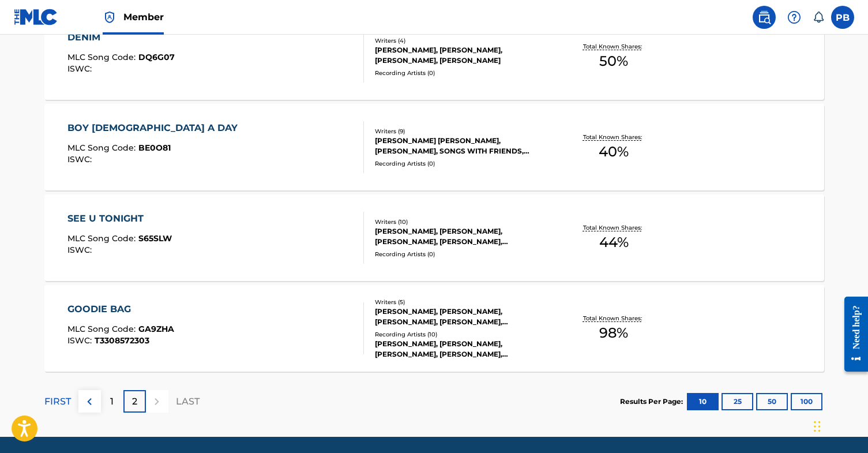
click at [101, 309] on div "GOODIE BAG" at bounding box center [121, 309] width 107 height 14
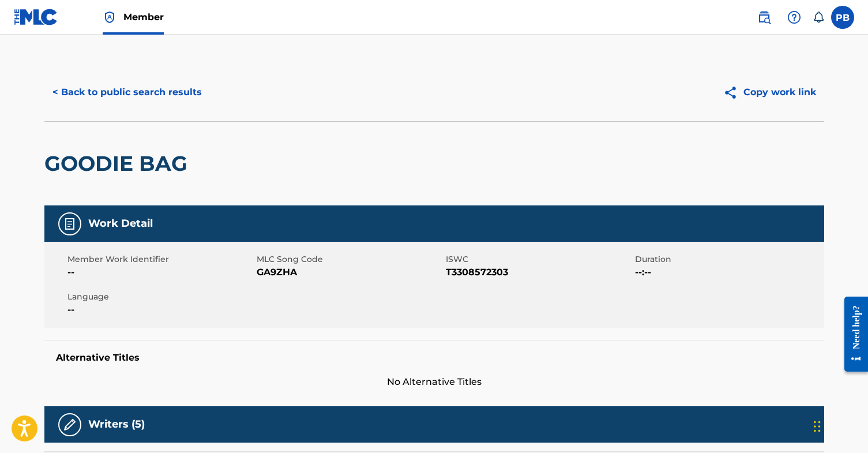
click at [117, 96] on button "< Back to public search results" at bounding box center [127, 92] width 166 height 29
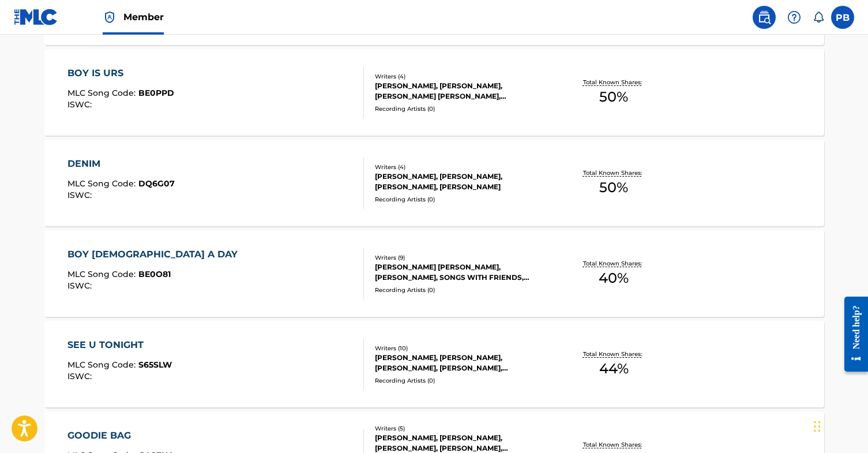
scroll to position [597, 0]
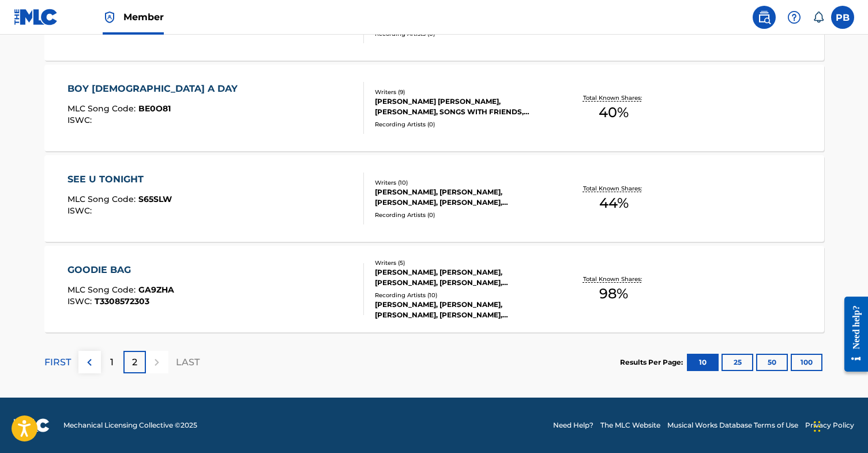
click at [155, 359] on div at bounding box center [157, 362] width 23 height 23
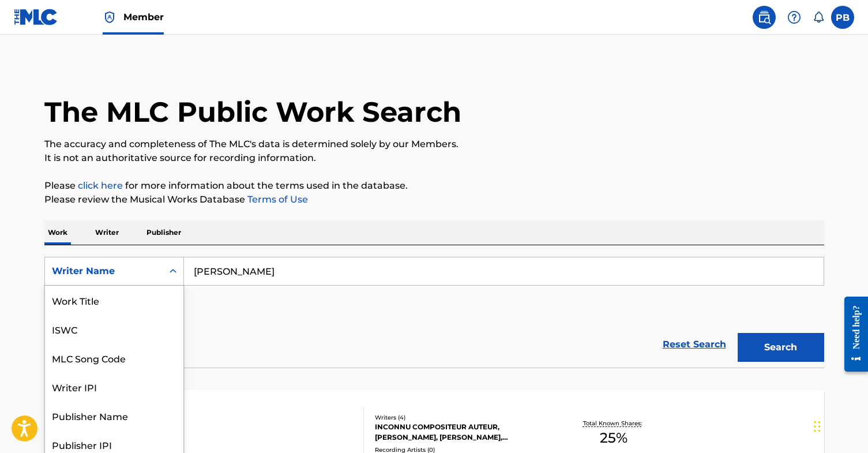
scroll to position [5, 0]
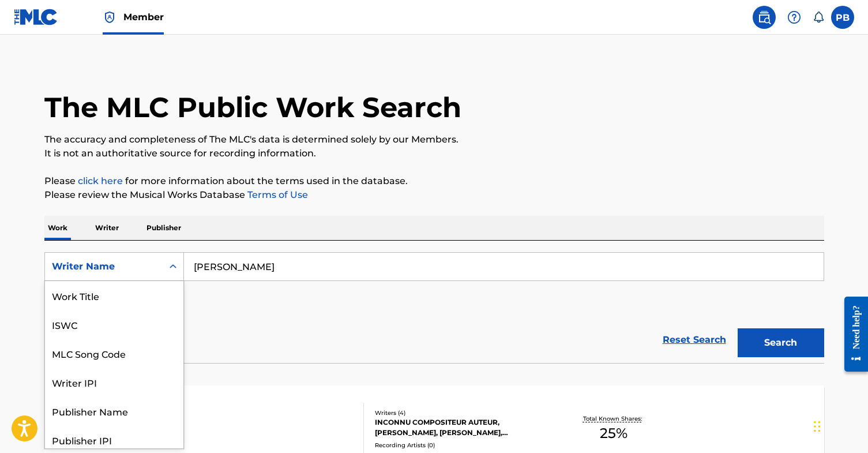
click at [141, 269] on div "Writer Name" at bounding box center [104, 267] width 104 height 14
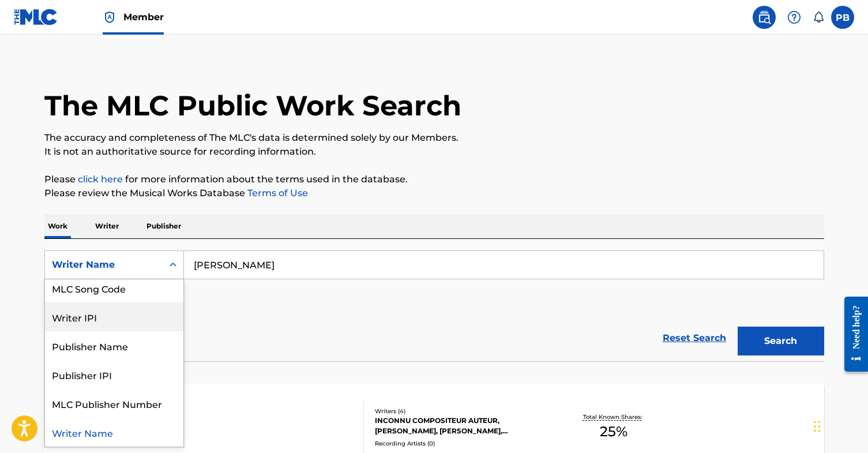
scroll to position [0, 0]
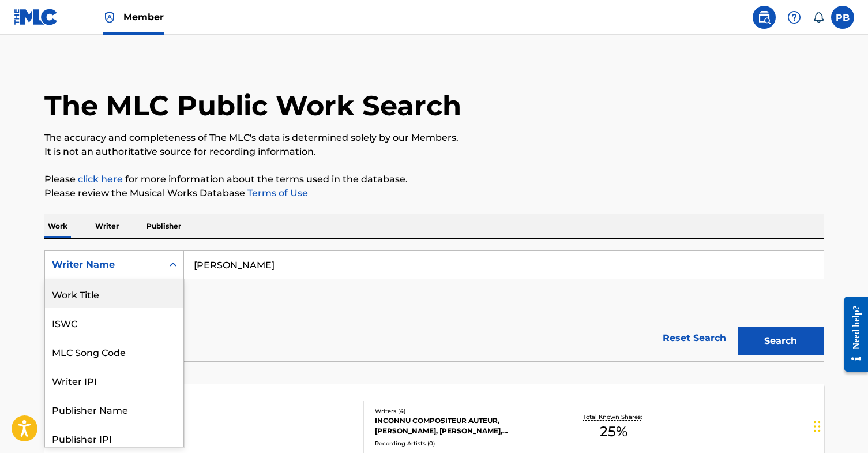
click at [108, 295] on div "Work Title" at bounding box center [114, 293] width 138 height 29
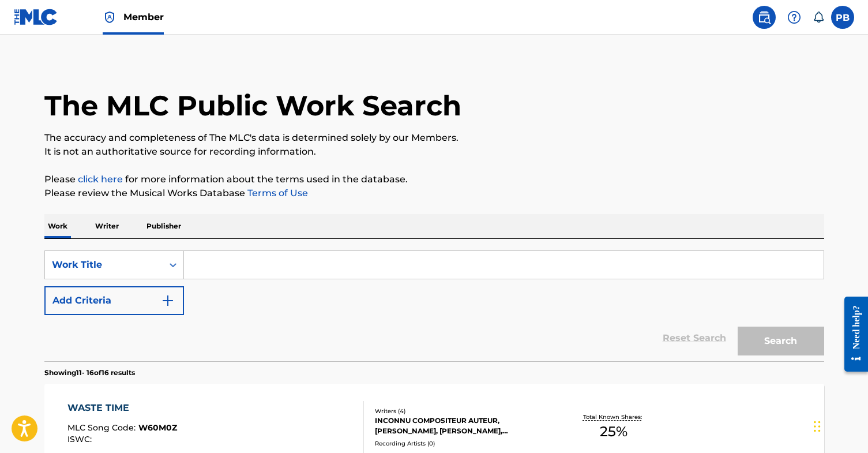
click at [233, 258] on input "Search Form" at bounding box center [504, 265] width 640 height 28
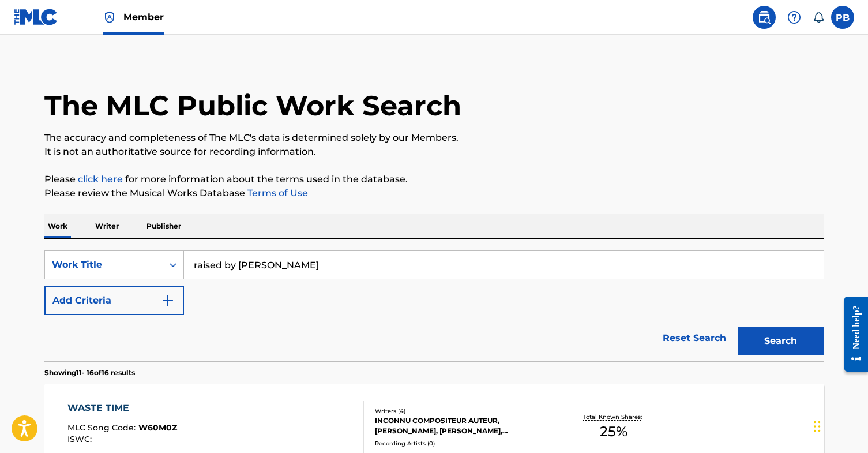
type input "raised by [PERSON_NAME]"
click at [738, 327] on button "Search" at bounding box center [781, 341] width 87 height 29
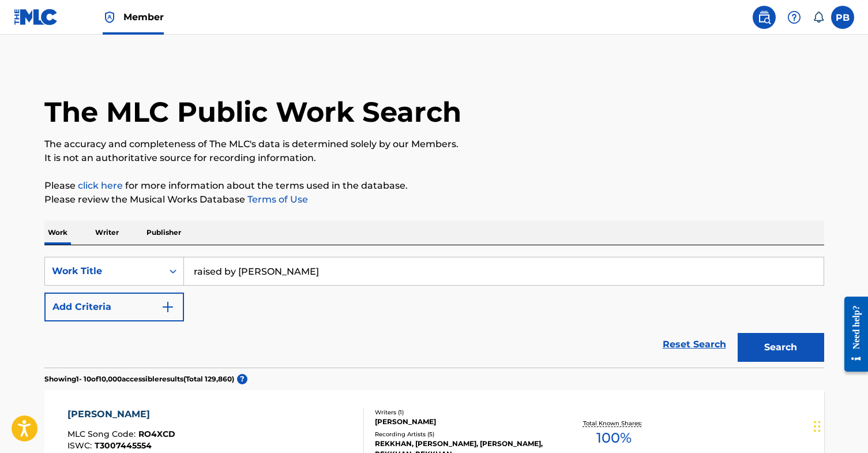
click at [248, 268] on input "raised by [PERSON_NAME]" at bounding box center [504, 271] width 640 height 28
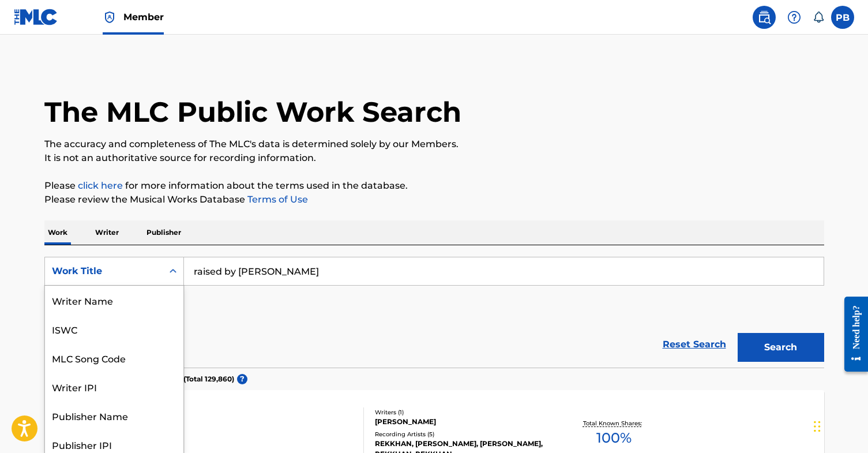
click at [103, 272] on div "Work Title" at bounding box center [104, 271] width 104 height 14
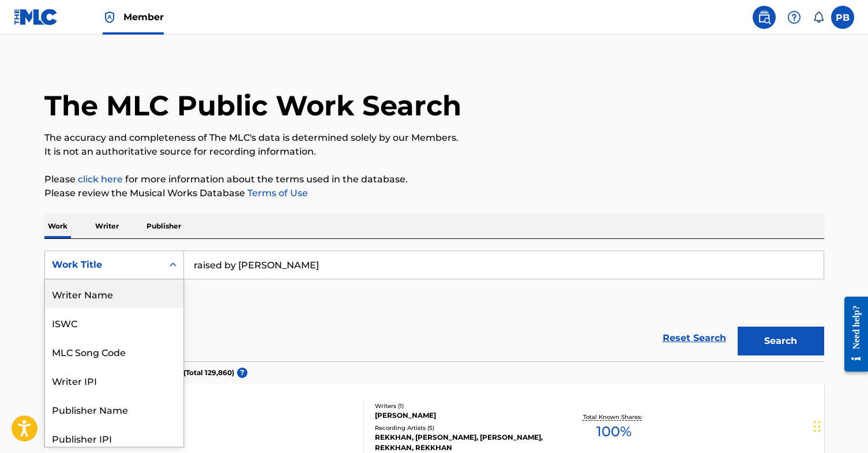
click at [95, 301] on div "Writer Name" at bounding box center [114, 293] width 138 height 29
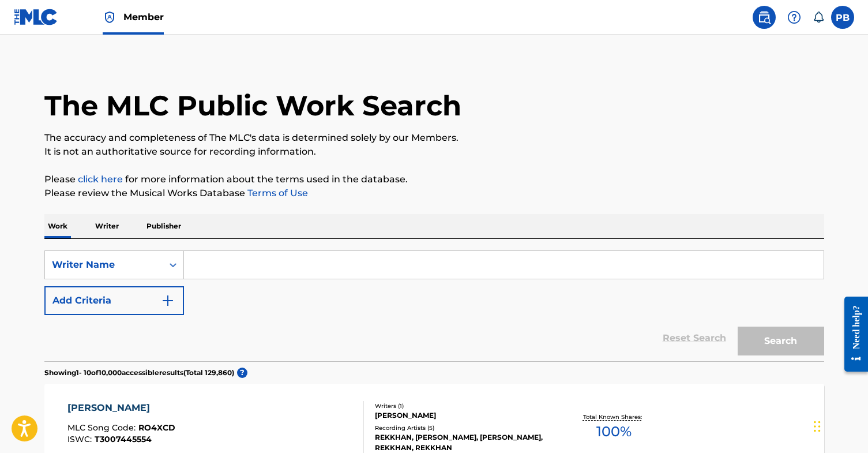
click at [221, 265] on input "Search Form" at bounding box center [504, 265] width 640 height 28
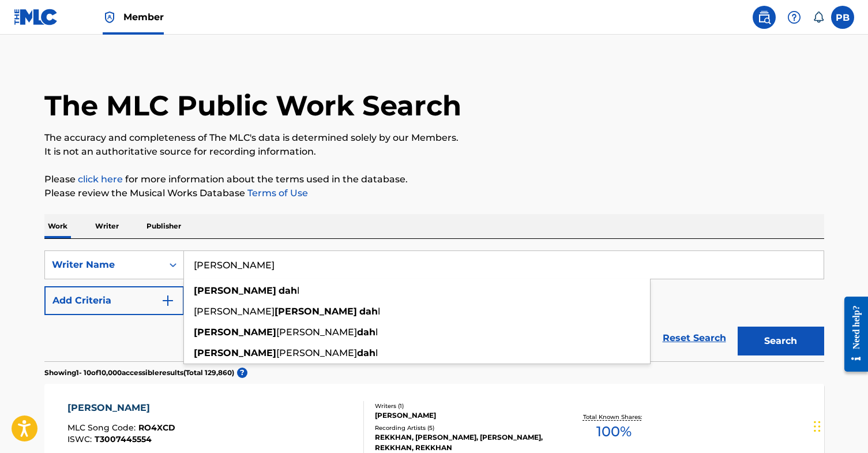
type input "[PERSON_NAME]"
click at [738, 327] on button "Search" at bounding box center [781, 341] width 87 height 29
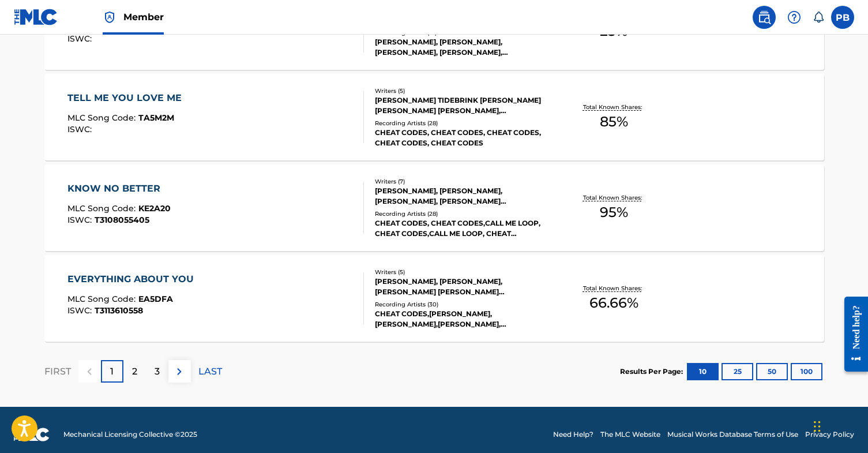
scroll to position [955, 0]
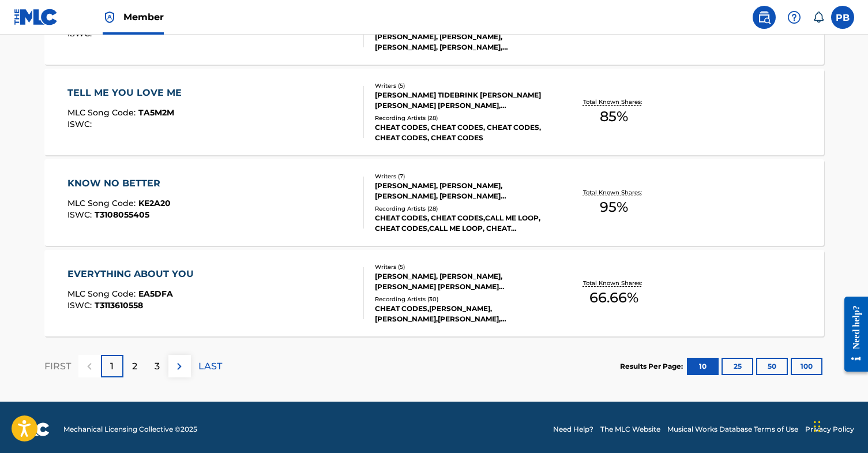
click at [128, 363] on div "2" at bounding box center [134, 366] width 23 height 23
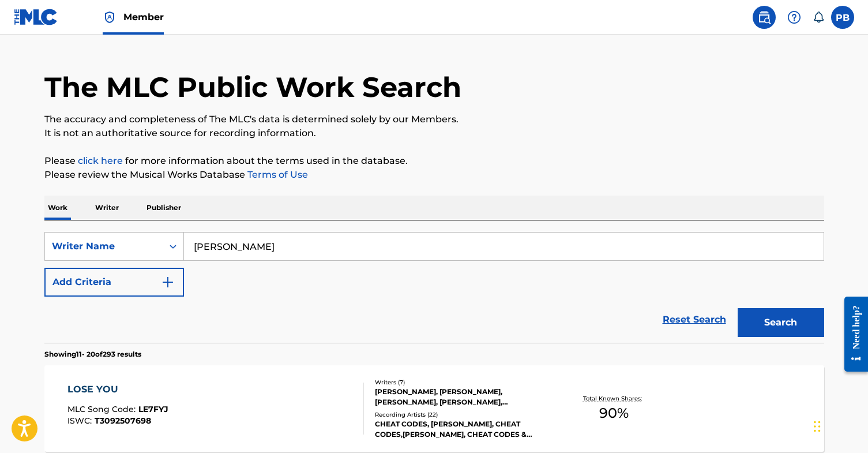
scroll to position [0, 0]
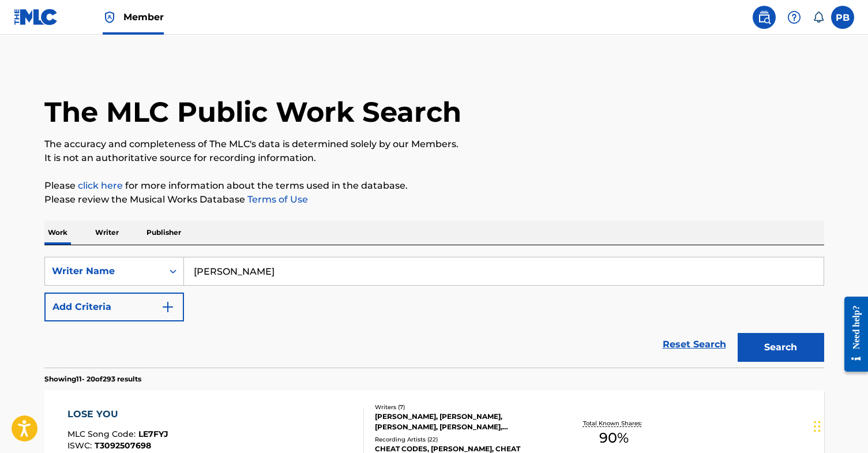
click at [143, 308] on button "Add Criteria" at bounding box center [114, 307] width 140 height 29
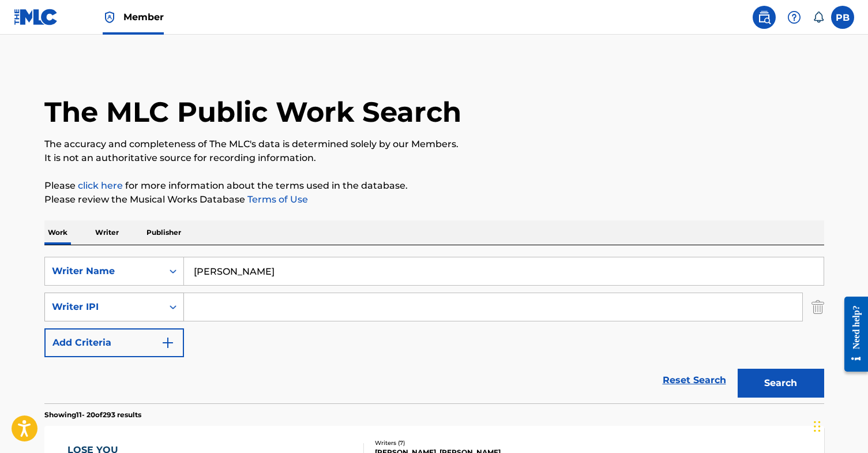
click at [154, 314] on div "Writer IPI" at bounding box center [104, 307] width 118 height 22
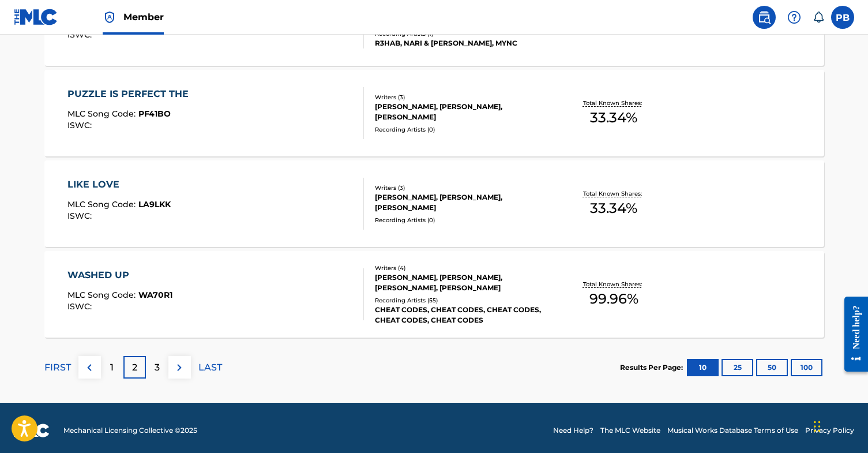
scroll to position [991, 0]
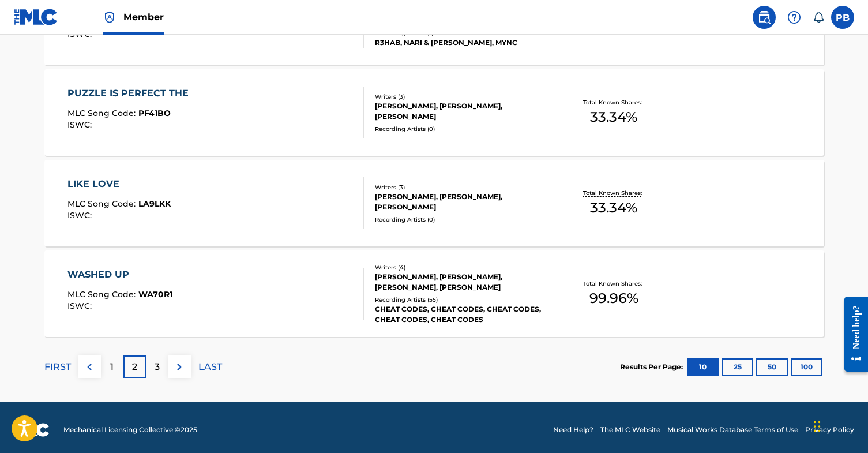
click at [153, 363] on div "3" at bounding box center [157, 366] width 23 height 23
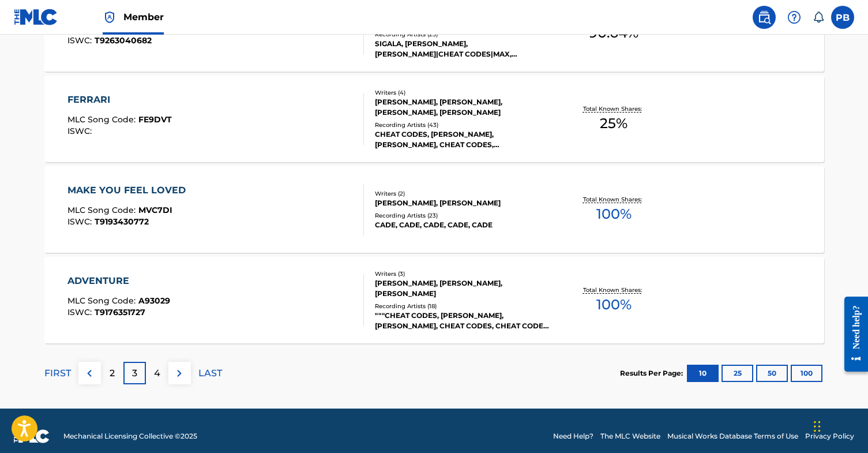
click at [162, 374] on div "4" at bounding box center [157, 373] width 23 height 23
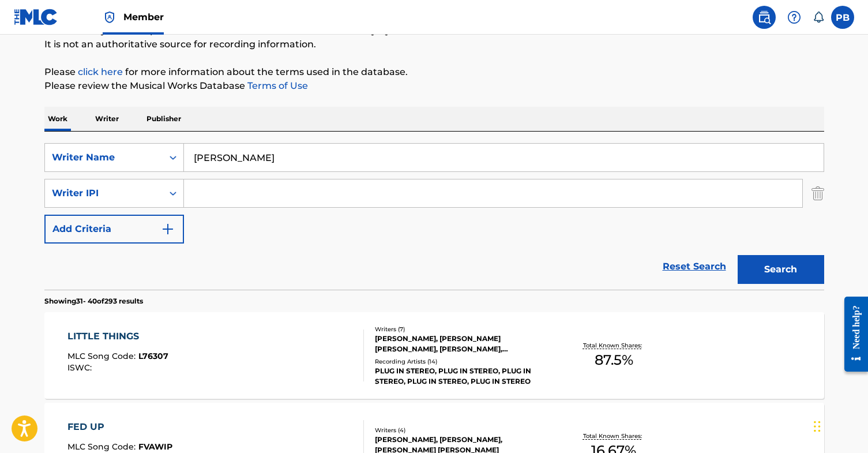
scroll to position [78, 0]
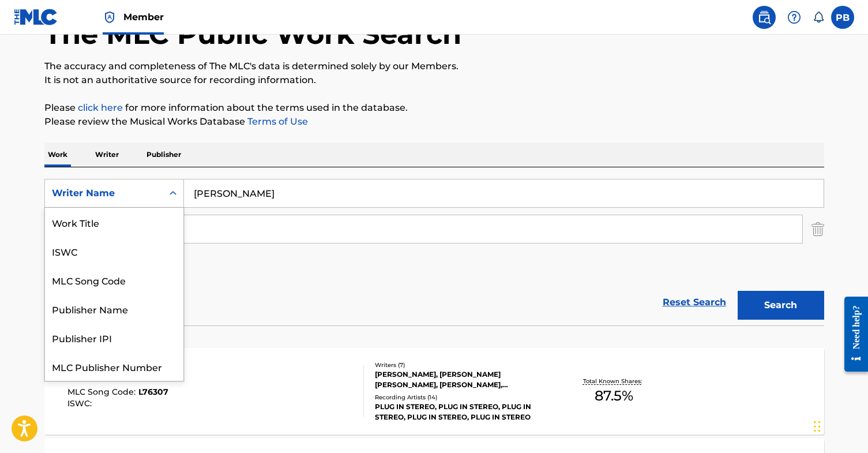
click at [149, 182] on div "Writer Name" at bounding box center [104, 193] width 118 height 22
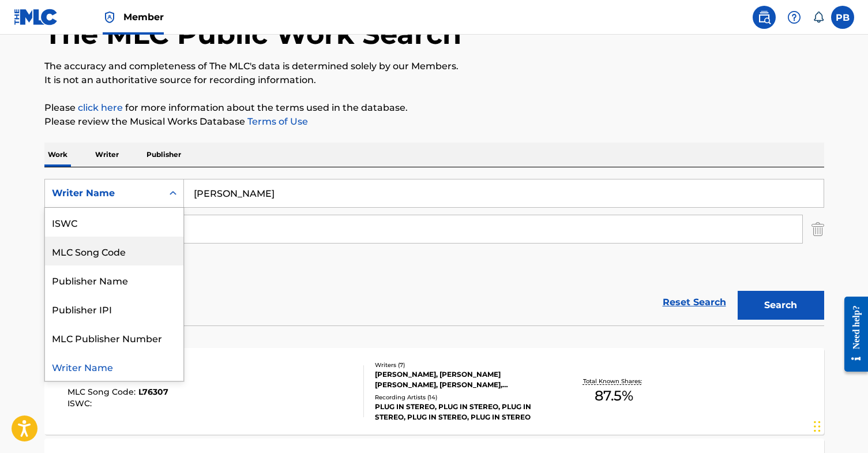
scroll to position [0, 0]
click at [90, 223] on div "Work Title" at bounding box center [114, 222] width 138 height 29
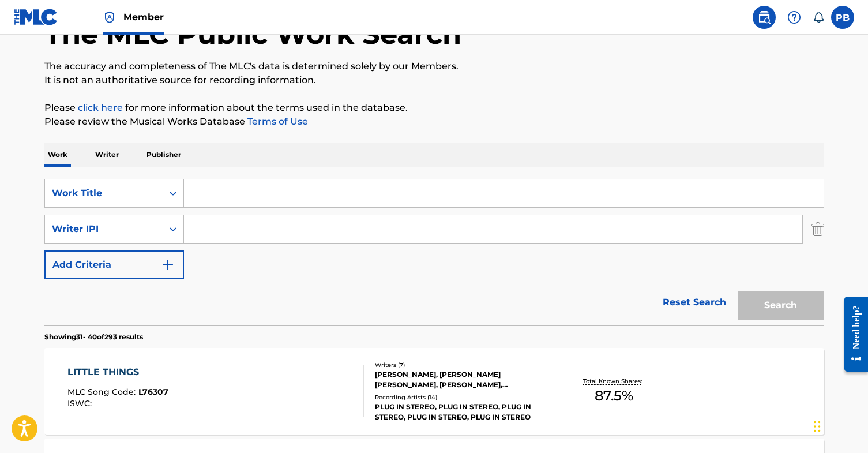
click at [230, 184] on input "Search Form" at bounding box center [504, 193] width 640 height 28
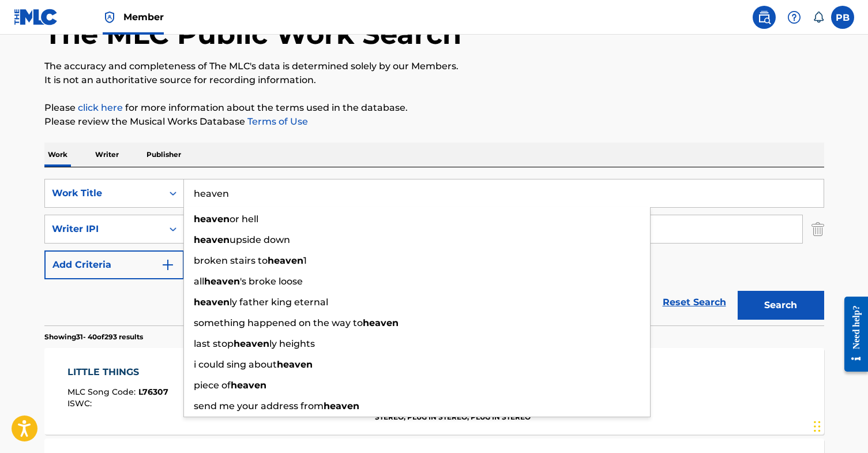
type input "heaven"
click at [738, 291] on button "Search" at bounding box center [781, 305] width 87 height 29
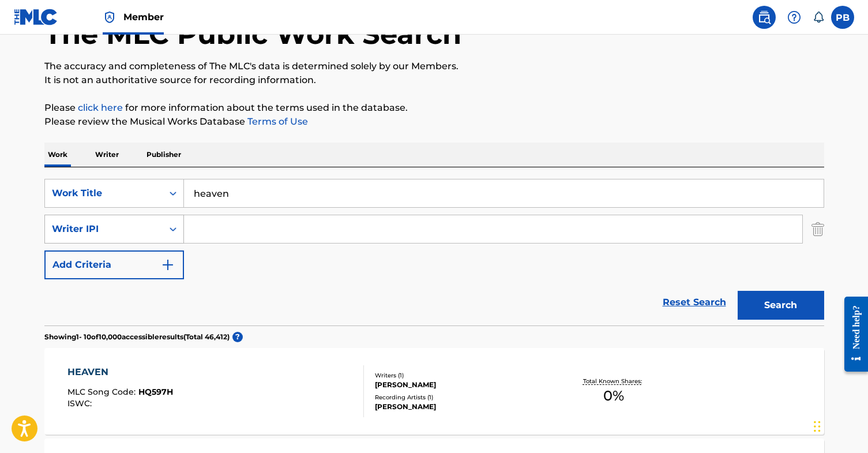
click at [151, 220] on div "Writer IPI" at bounding box center [104, 229] width 118 height 22
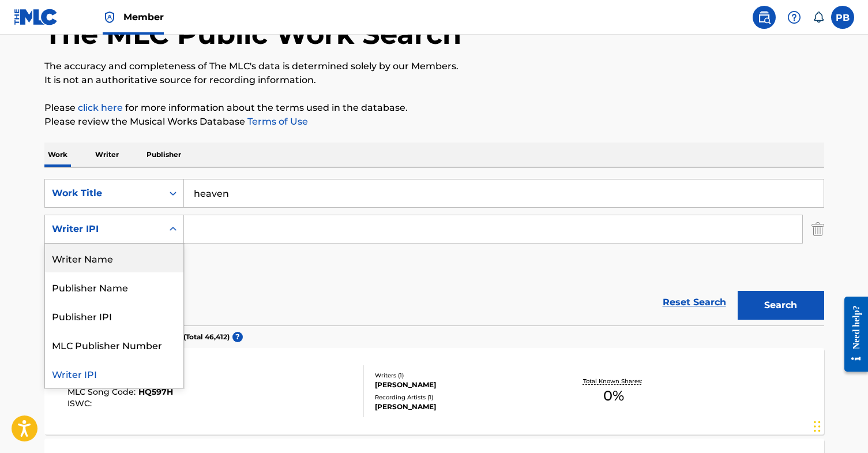
click at [123, 263] on div "Writer Name" at bounding box center [114, 257] width 138 height 29
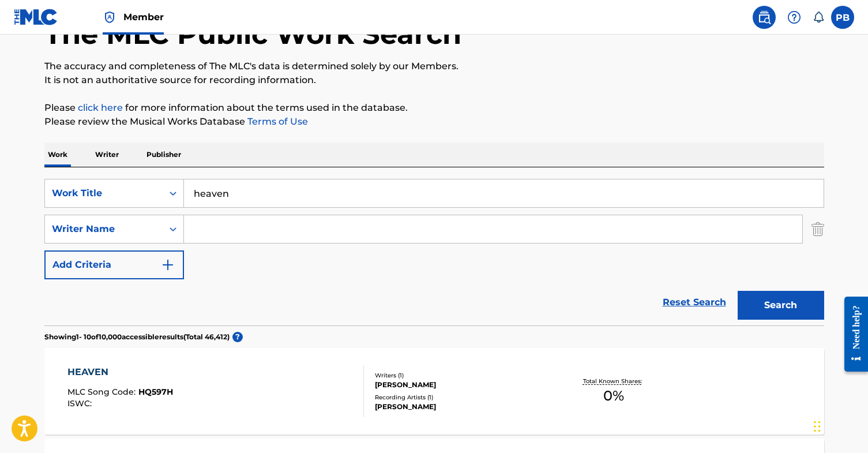
click at [239, 222] on input "Search Form" at bounding box center [493, 229] width 619 height 28
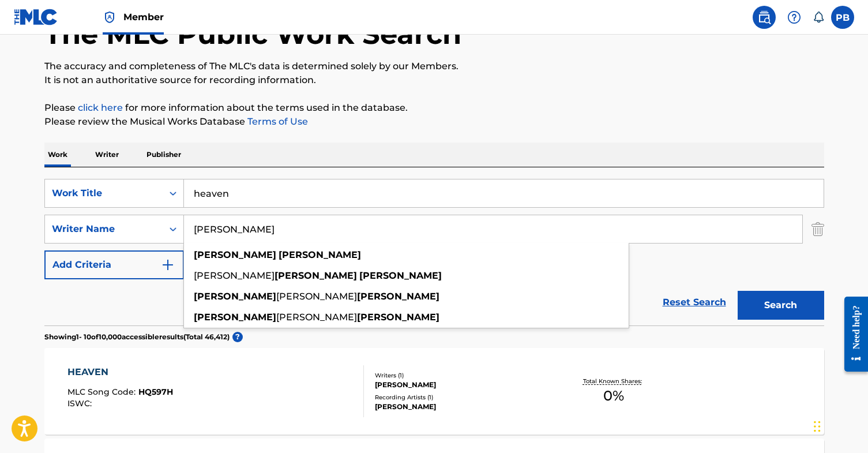
type input "[PERSON_NAME]"
click at [738, 291] on button "Search" at bounding box center [781, 305] width 87 height 29
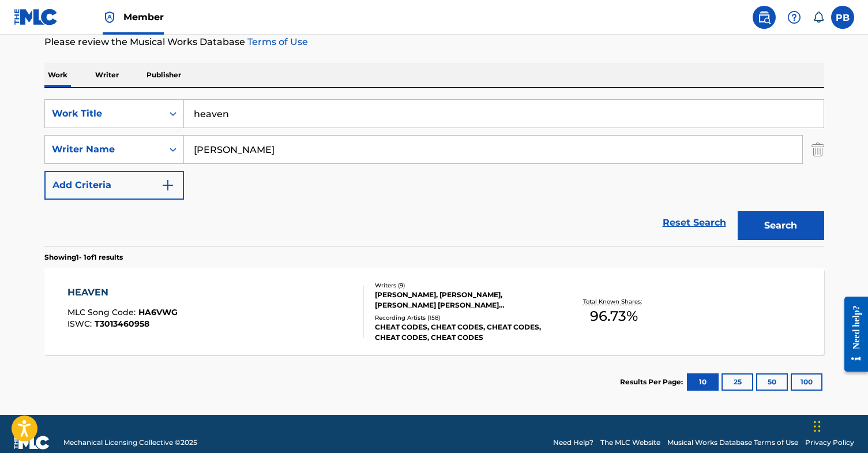
scroll to position [160, 0]
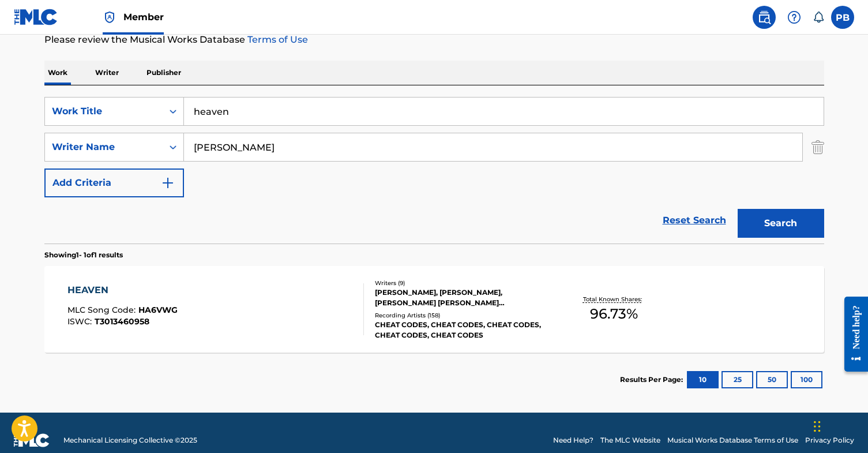
click at [411, 289] on div "[PERSON_NAME], [PERSON_NAME], [PERSON_NAME] [PERSON_NAME] [PERSON_NAME], [PERSO…" at bounding box center [462, 297] width 174 height 21
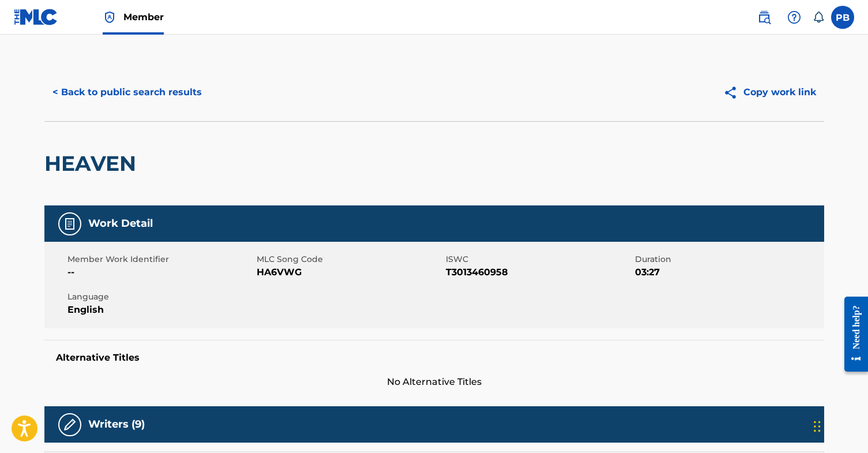
click at [110, 96] on button "< Back to public search results" at bounding box center [127, 92] width 166 height 29
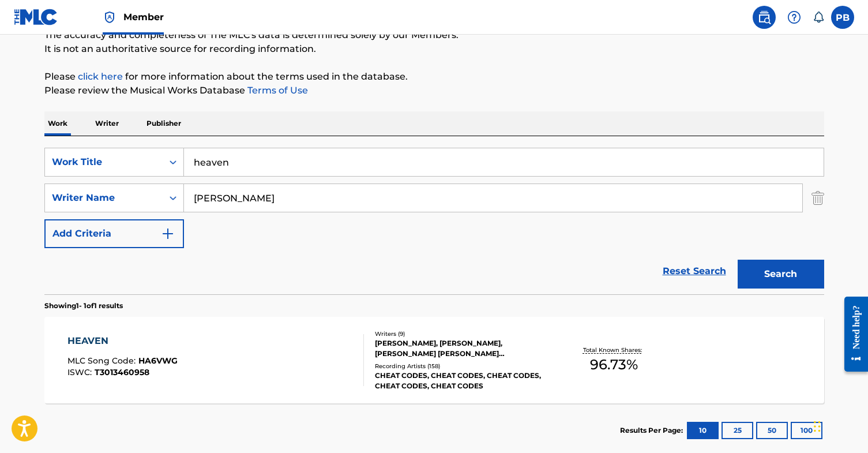
click at [246, 158] on input "heaven" at bounding box center [504, 162] width 640 height 28
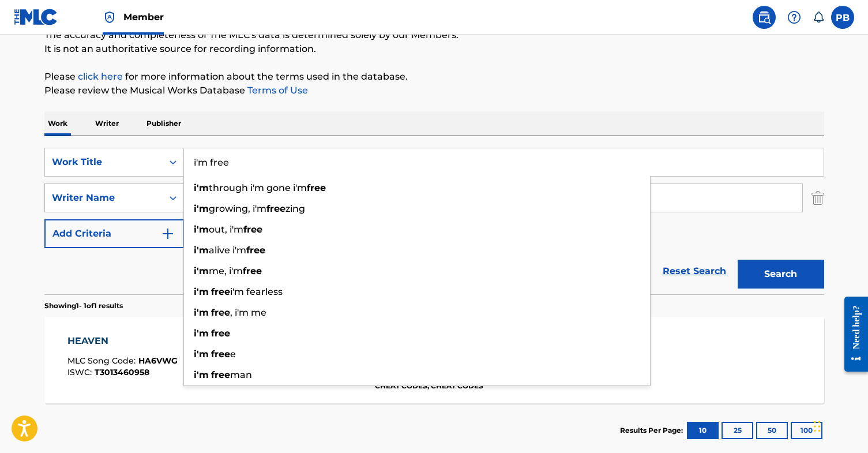
type input "i'm free"
click at [121, 191] on div "Writer Name" at bounding box center [104, 198] width 104 height 14
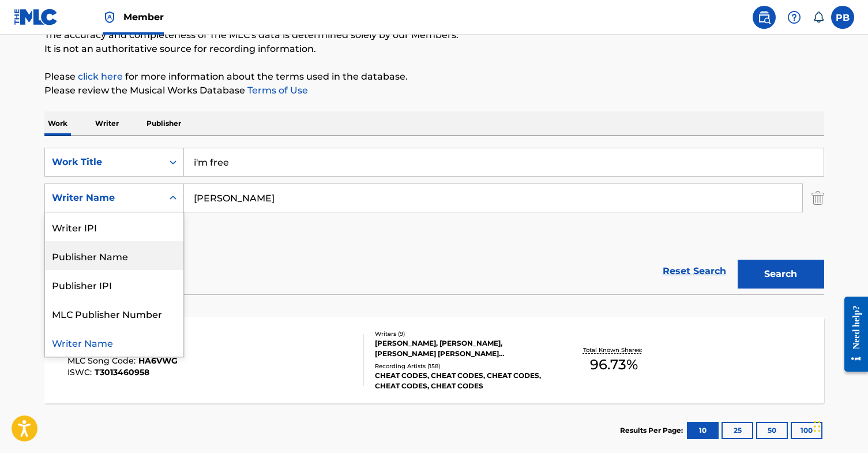
click at [103, 246] on div "Publisher Name" at bounding box center [114, 255] width 138 height 29
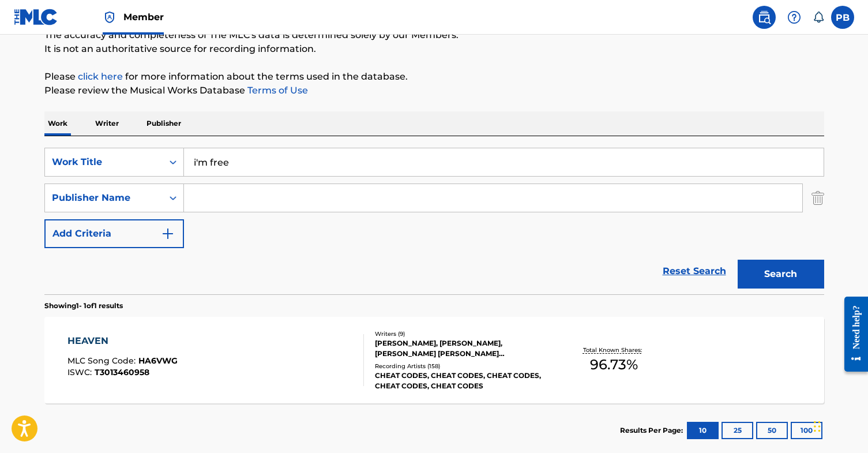
click at [291, 203] on input "Search Form" at bounding box center [493, 198] width 619 height 28
type input "pretty bitchy"
click at [738, 260] on button "Search" at bounding box center [781, 274] width 87 height 29
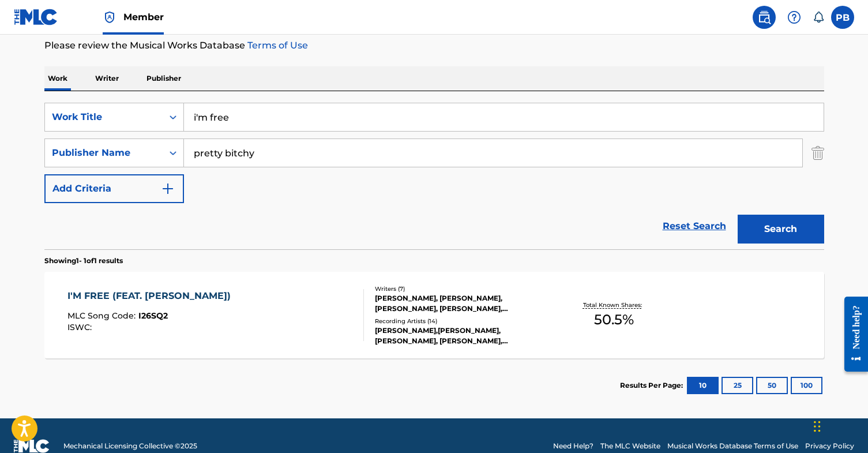
scroll to position [175, 0]
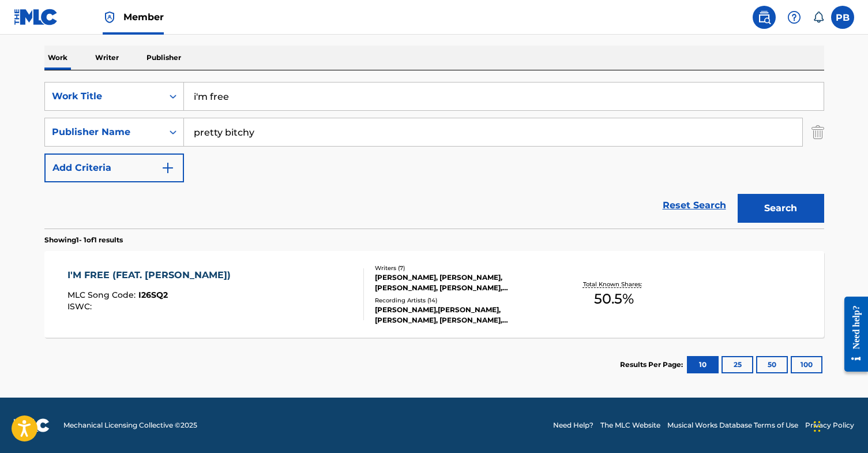
click at [141, 272] on div "I'M FREE (FEAT. [PERSON_NAME])" at bounding box center [152, 275] width 169 height 14
